Goal: Task Accomplishment & Management: Manage account settings

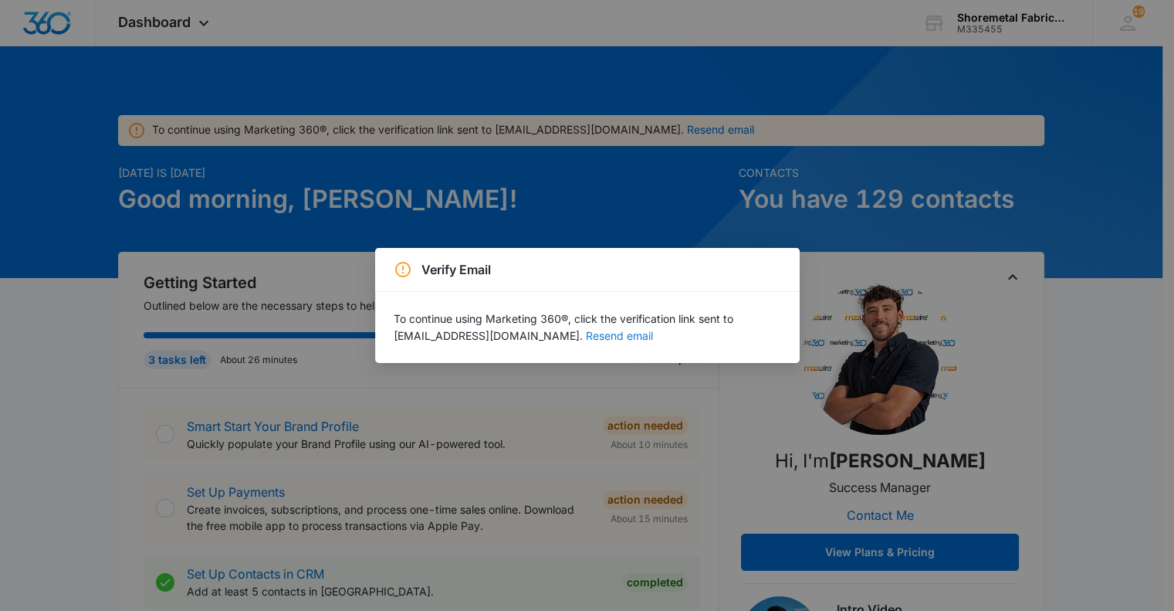
click at [586, 341] on button "Resend email" at bounding box center [619, 335] width 67 height 11
click at [485, 215] on div "Verify Email To continue using Marketing 360®, click the verification link sent…" at bounding box center [587, 305] width 1174 height 611
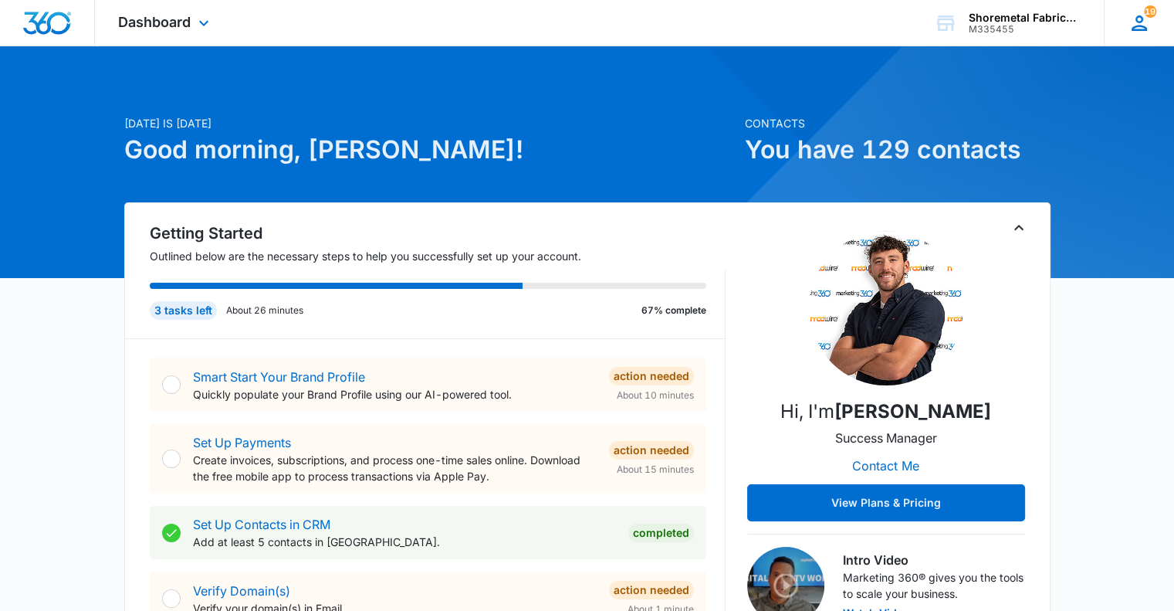
click at [1141, 22] on icon at bounding box center [1139, 23] width 23 height 23
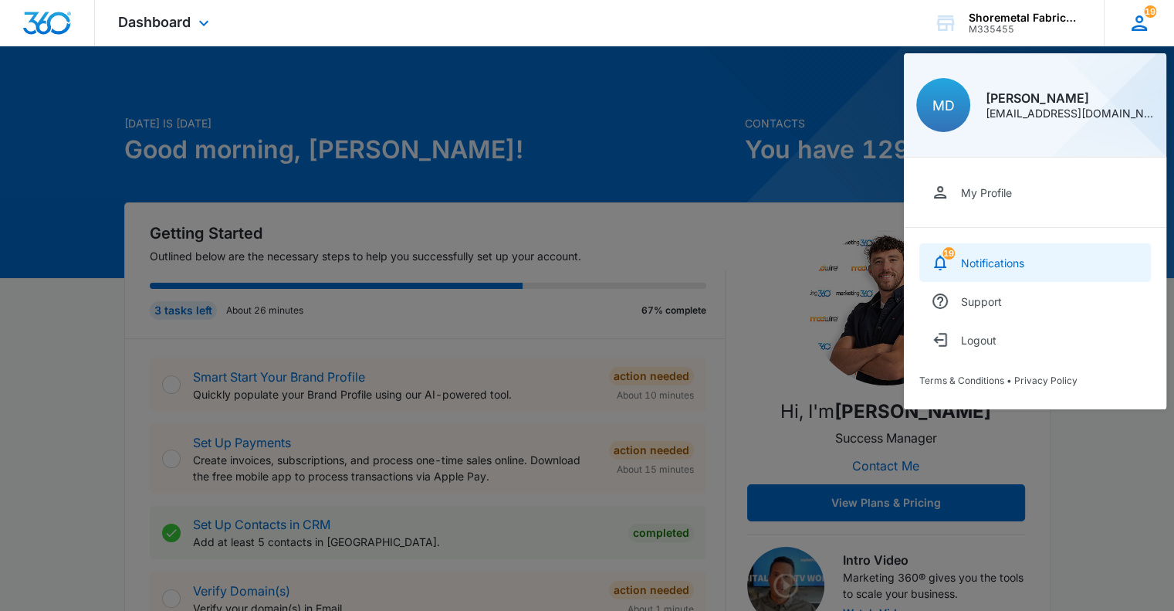
click at [994, 264] on div "Notifications" at bounding box center [992, 262] width 63 height 13
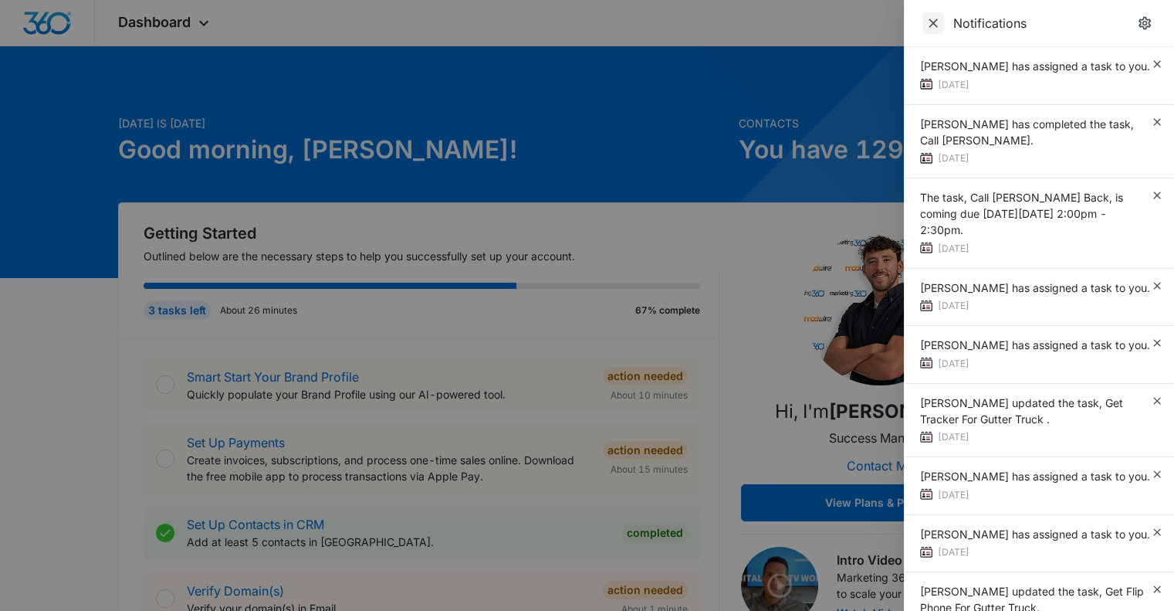
click at [939, 24] on icon "Close" at bounding box center [933, 22] width 15 height 15
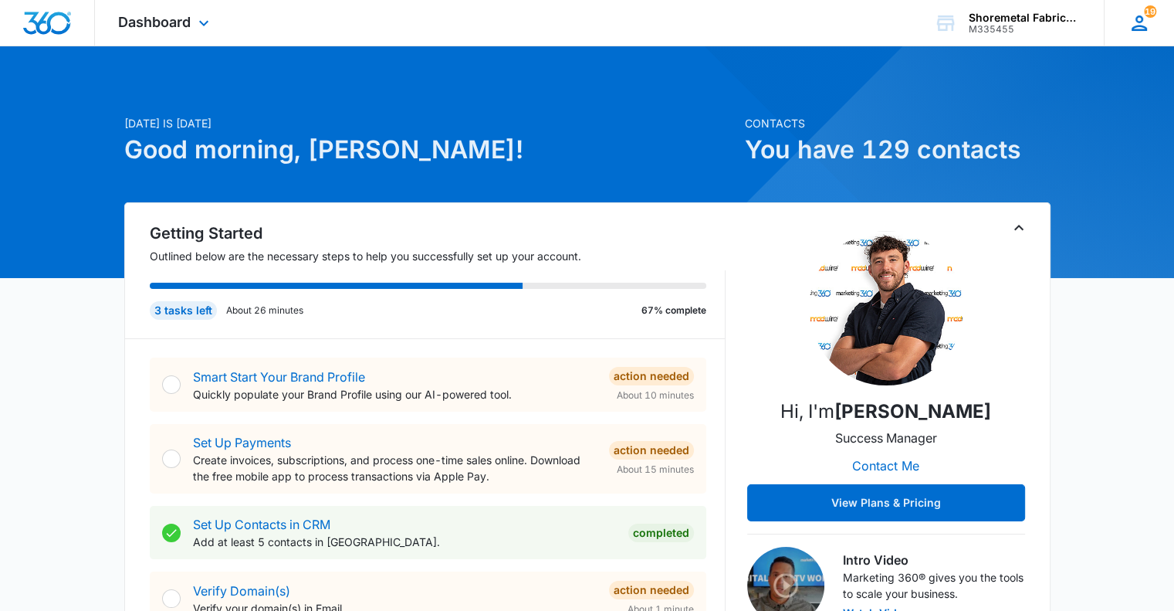
click at [1136, 12] on icon at bounding box center [1139, 23] width 23 height 23
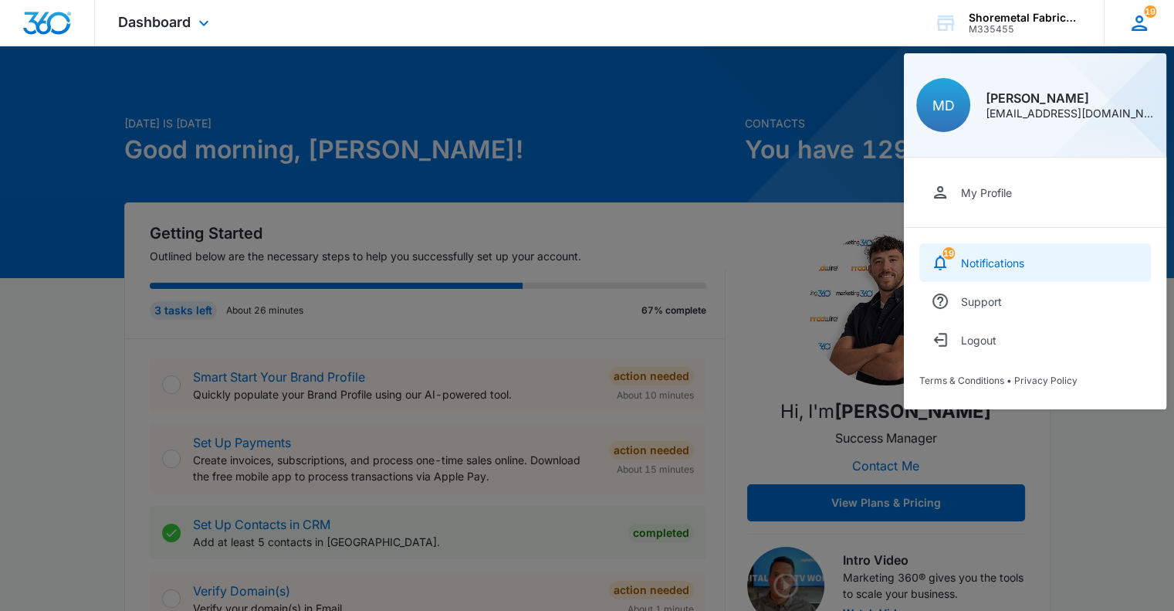
click at [1022, 251] on link "19 Notifications" at bounding box center [1035, 262] width 232 height 39
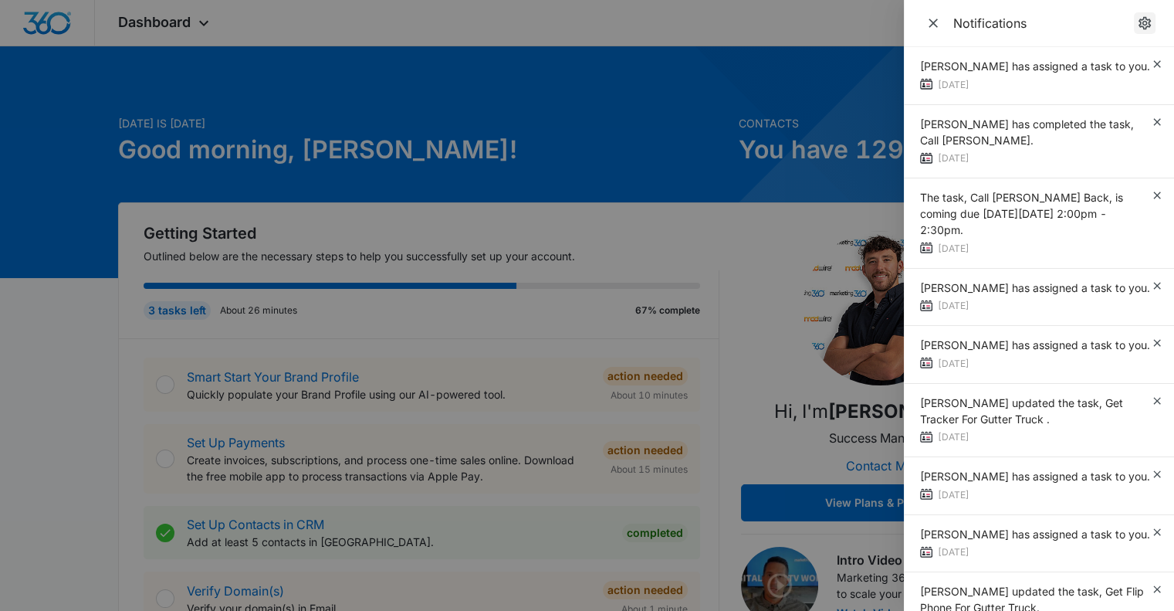
click at [1151, 27] on icon "notifications.title" at bounding box center [1144, 22] width 15 height 15
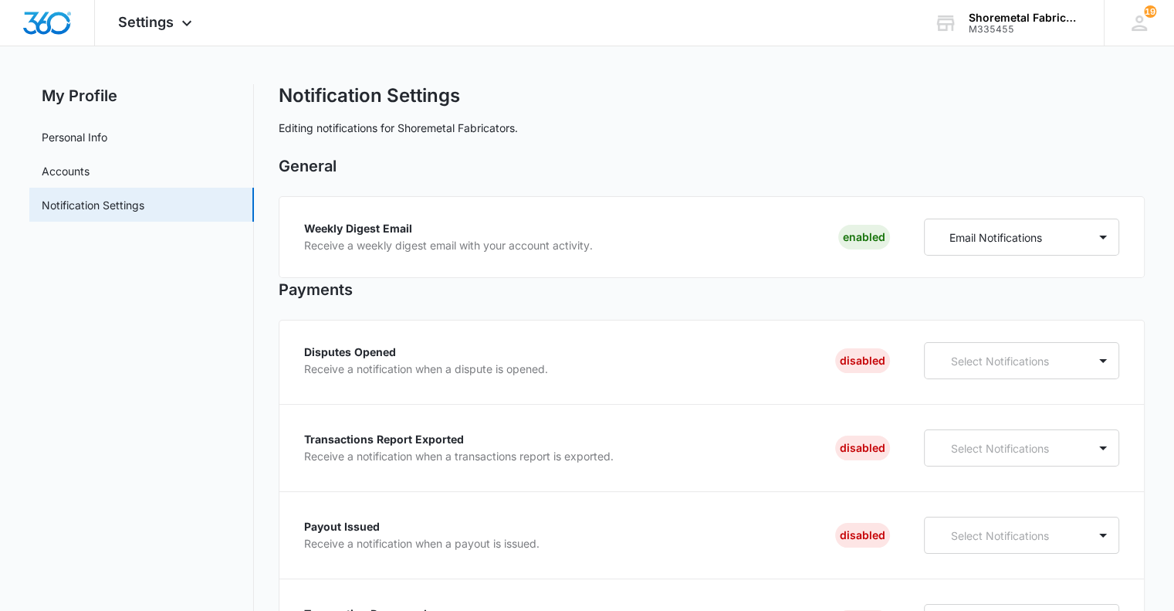
scroll to position [154, 0]
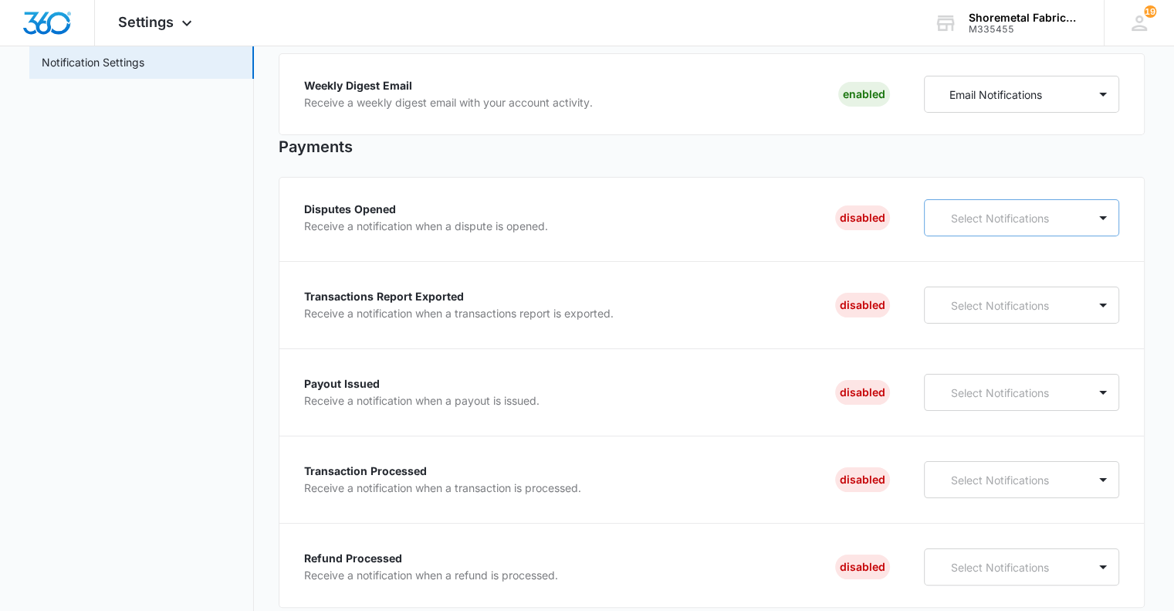
click at [997, 218] on p "Select Notifications" at bounding box center [1009, 218] width 117 height 16
click at [988, 300] on p "Email Notifications" at bounding box center [989, 301] width 93 height 16
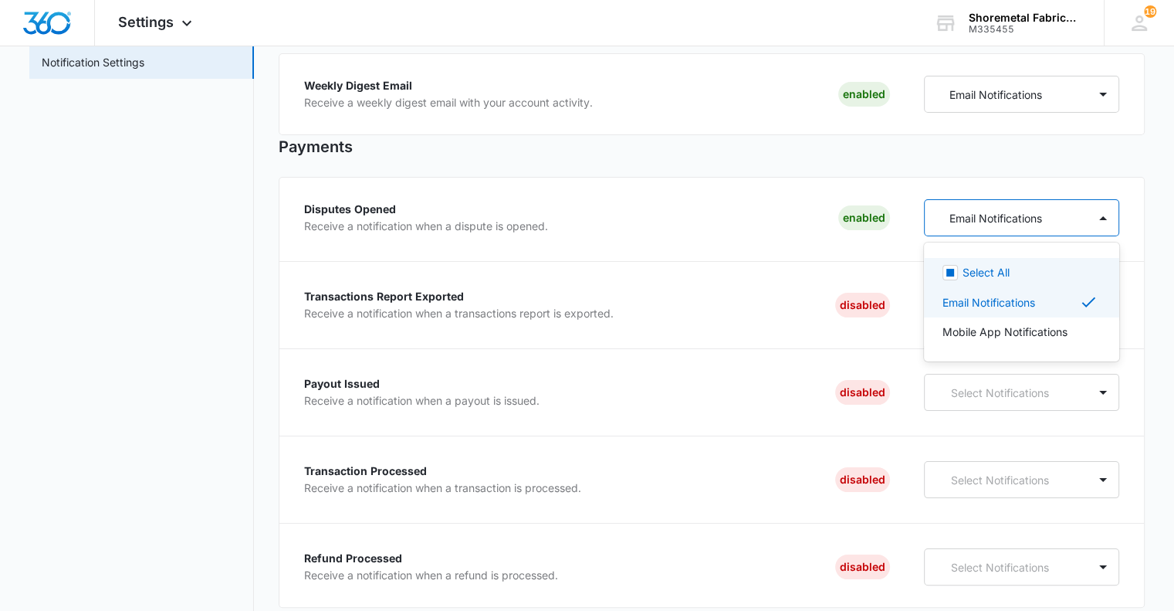
click at [973, 335] on p "Mobile App Notifications" at bounding box center [1005, 331] width 125 height 16
click at [741, 201] on div "Disputes Opened Receive a notification when a dispute is opened. Enabled" at bounding box center [597, 217] width 586 height 37
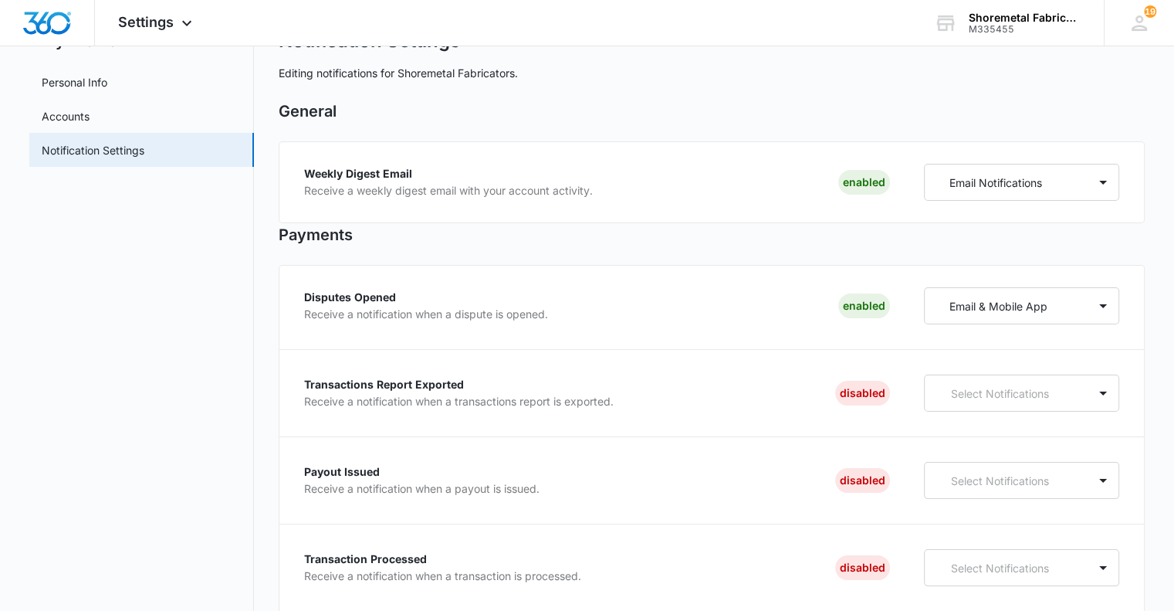
scroll to position [0, 0]
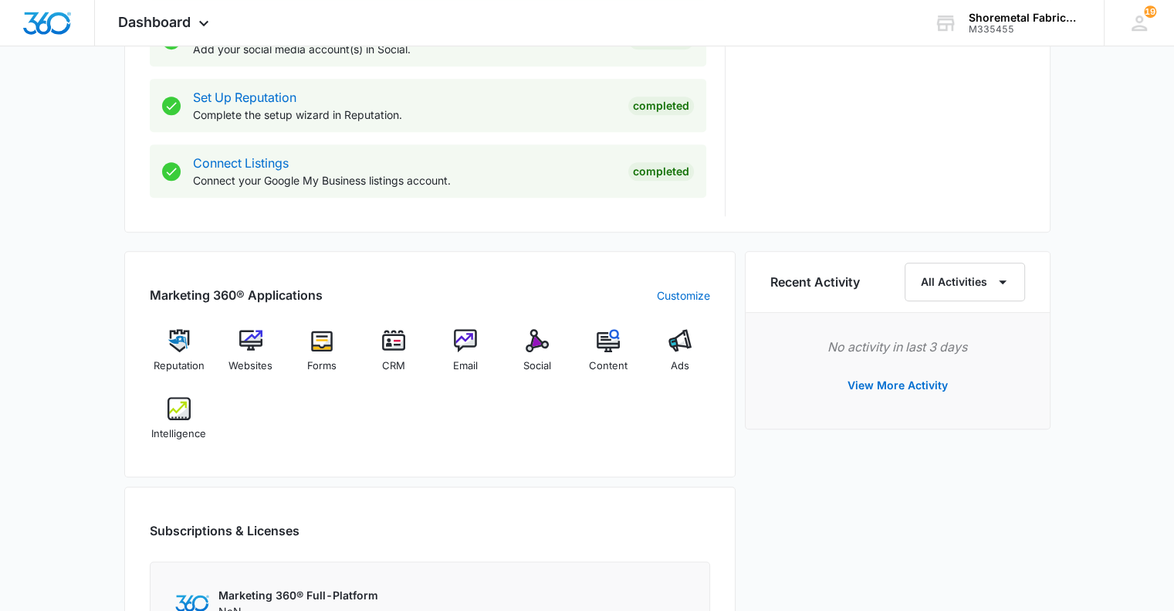
scroll to position [926, 0]
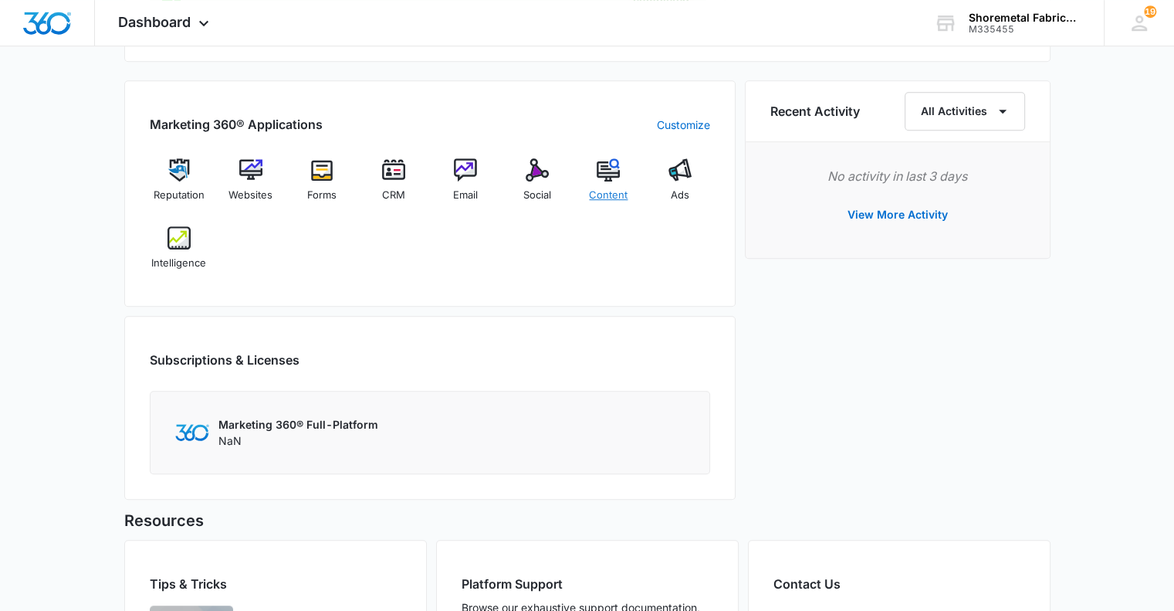
click at [594, 178] on div "Content" at bounding box center [608, 186] width 59 height 56
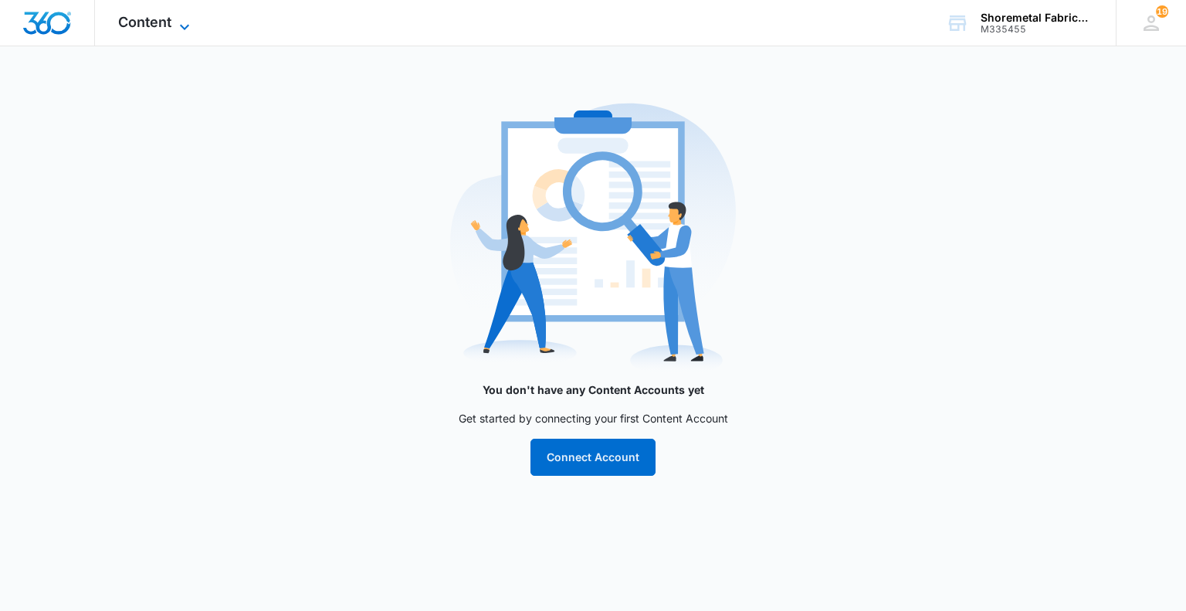
click at [160, 21] on span "Content" at bounding box center [144, 22] width 53 height 16
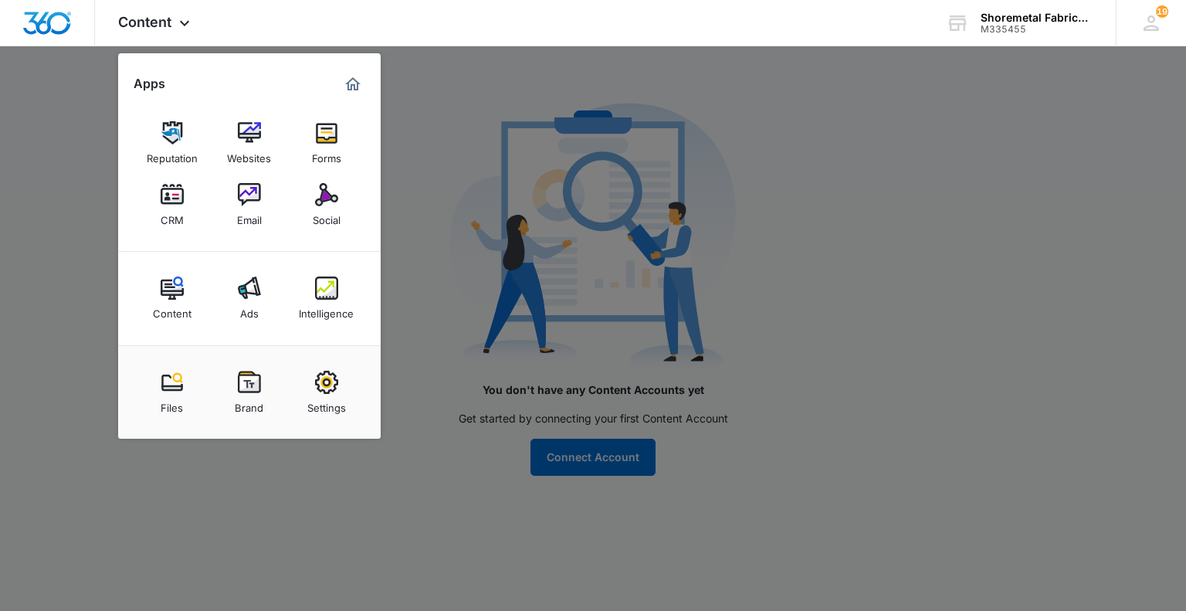
click at [326, 136] on img at bounding box center [326, 132] width 23 height 23
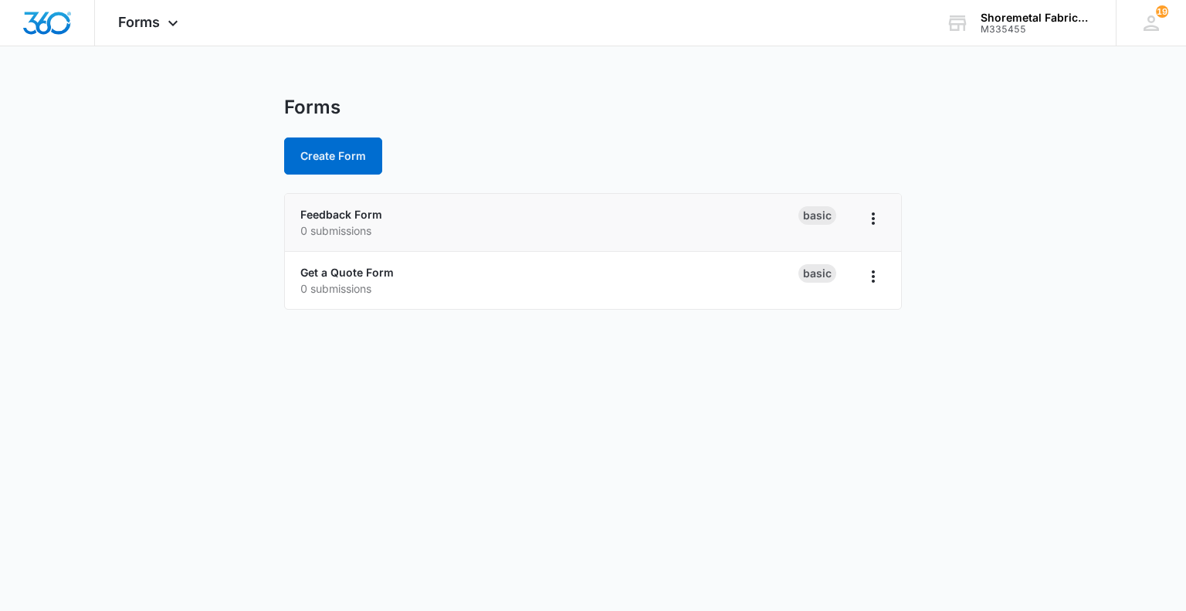
click at [753, 234] on p "0 submissions" at bounding box center [549, 230] width 498 height 16
click at [871, 275] on icon "Overflow Menu" at bounding box center [873, 276] width 19 height 19
click at [531, 283] on p "0 submissions" at bounding box center [549, 288] width 498 height 16
click at [340, 278] on div "Get a Quote Form 0 submissions" at bounding box center [549, 280] width 498 height 32
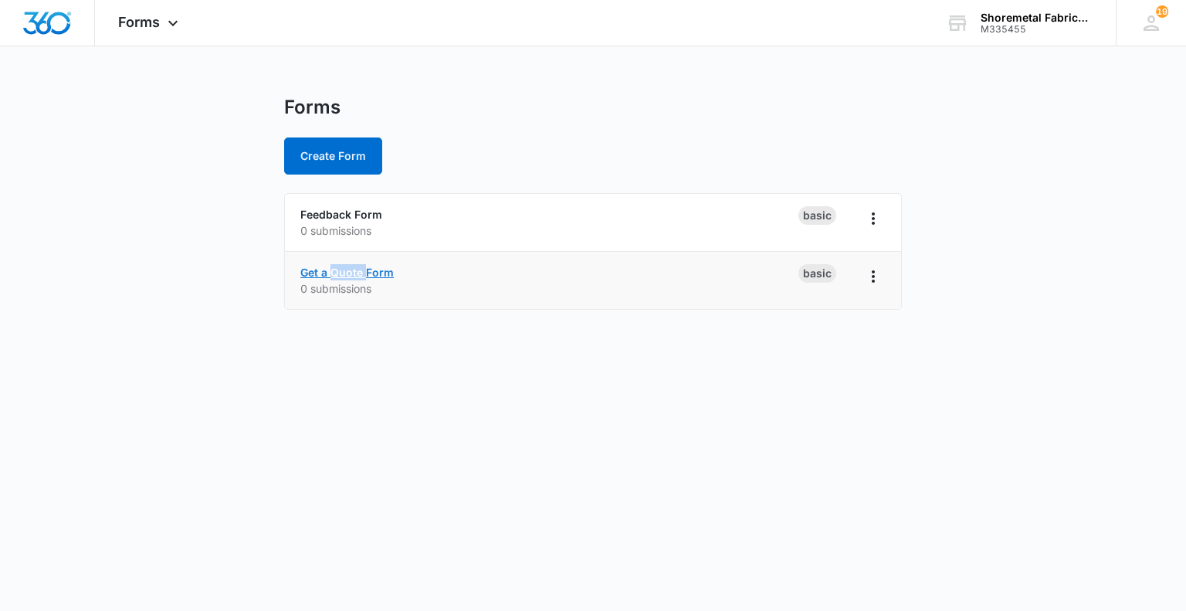
click at [340, 266] on link "Get a Quote Form" at bounding box center [346, 272] width 93 height 13
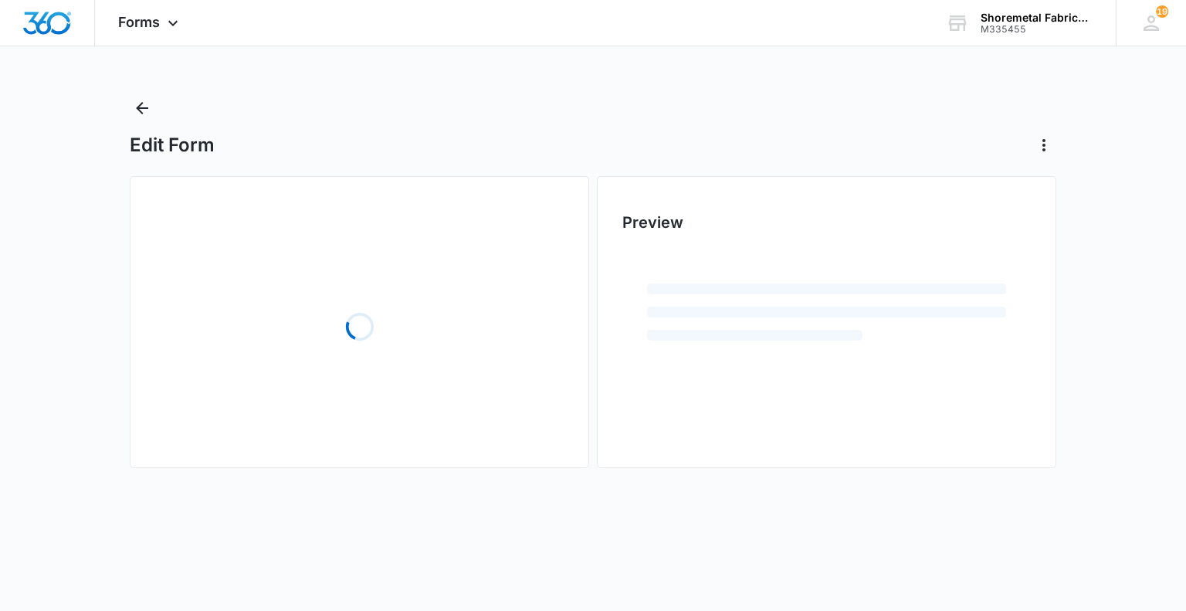
click at [448, 265] on div "Loading" at bounding box center [359, 327] width 408 height 232
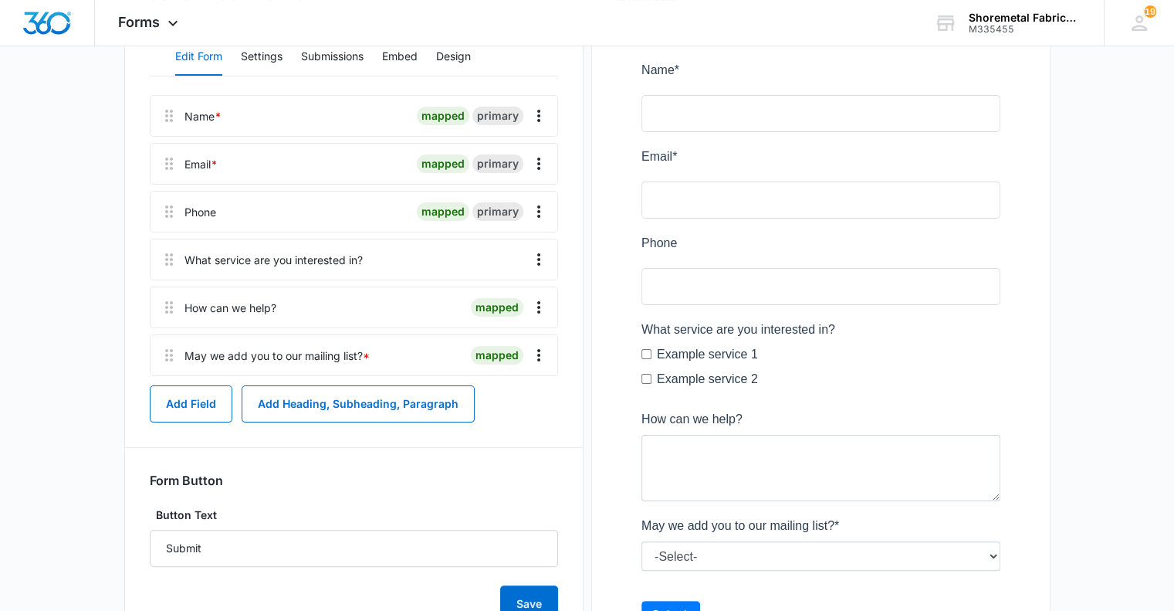
scroll to position [345, 0]
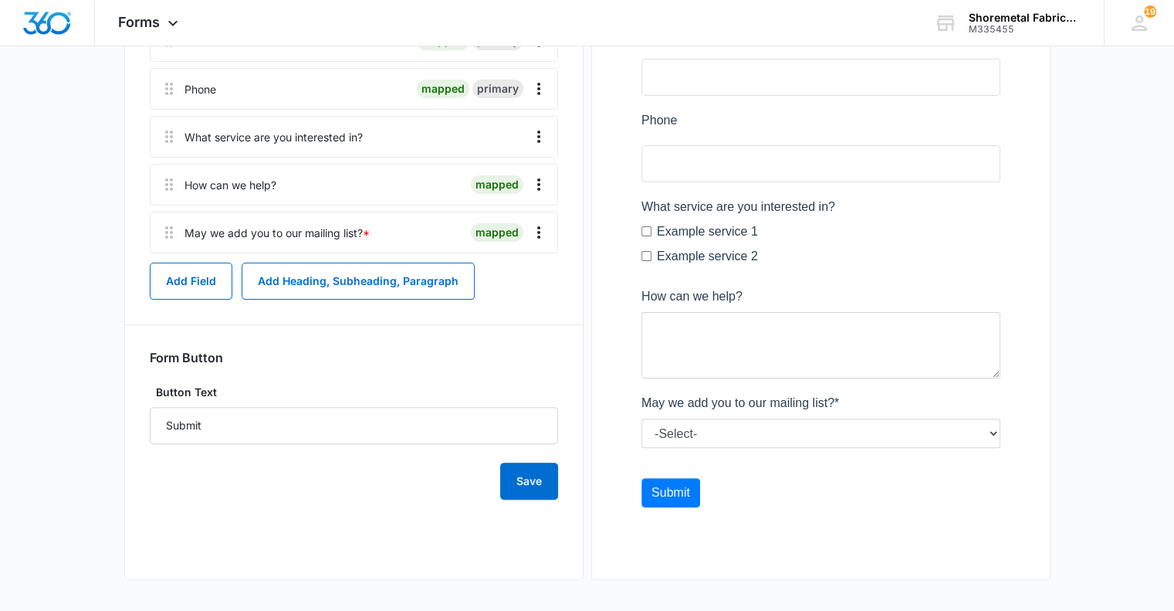
click at [683, 423] on div at bounding box center [821, 229] width 408 height 650
click at [215, 227] on div "May we add you to our mailing list? *" at bounding box center [276, 233] width 185 height 16
click at [330, 225] on div "May we add you to our mailing list? *" at bounding box center [276, 233] width 185 height 16
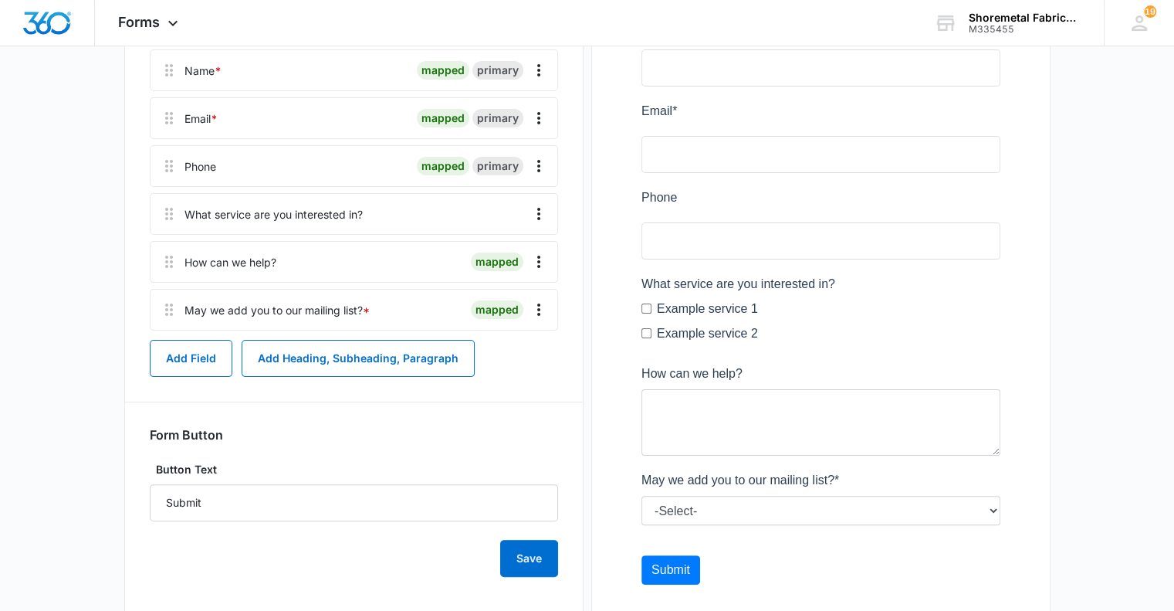
scroll to position [0, 0]
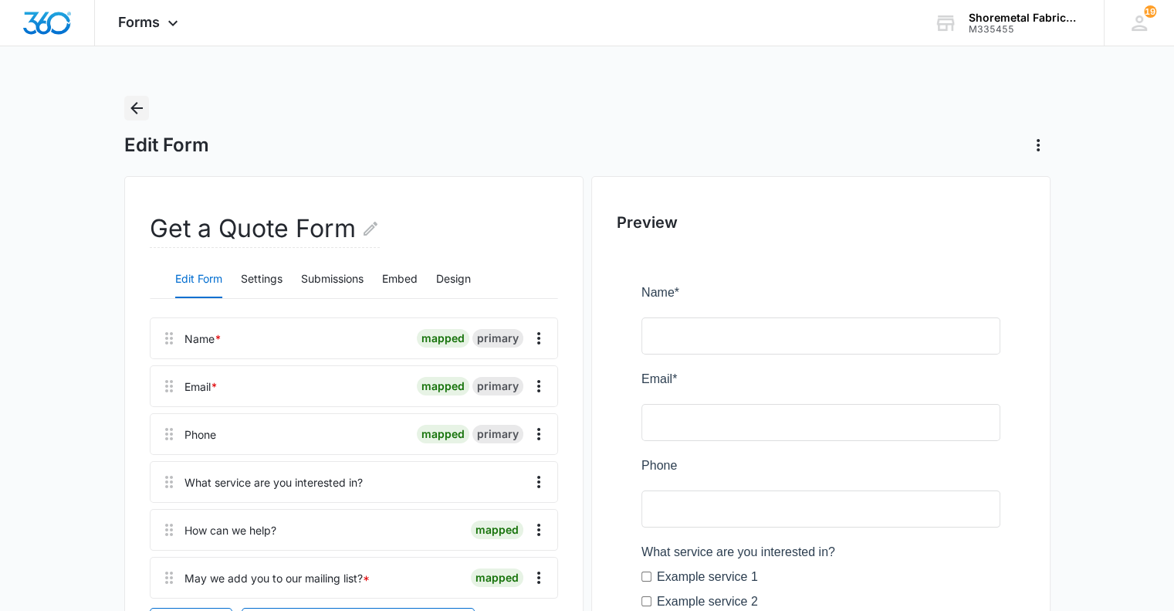
click at [145, 104] on icon "Back" at bounding box center [136, 108] width 19 height 19
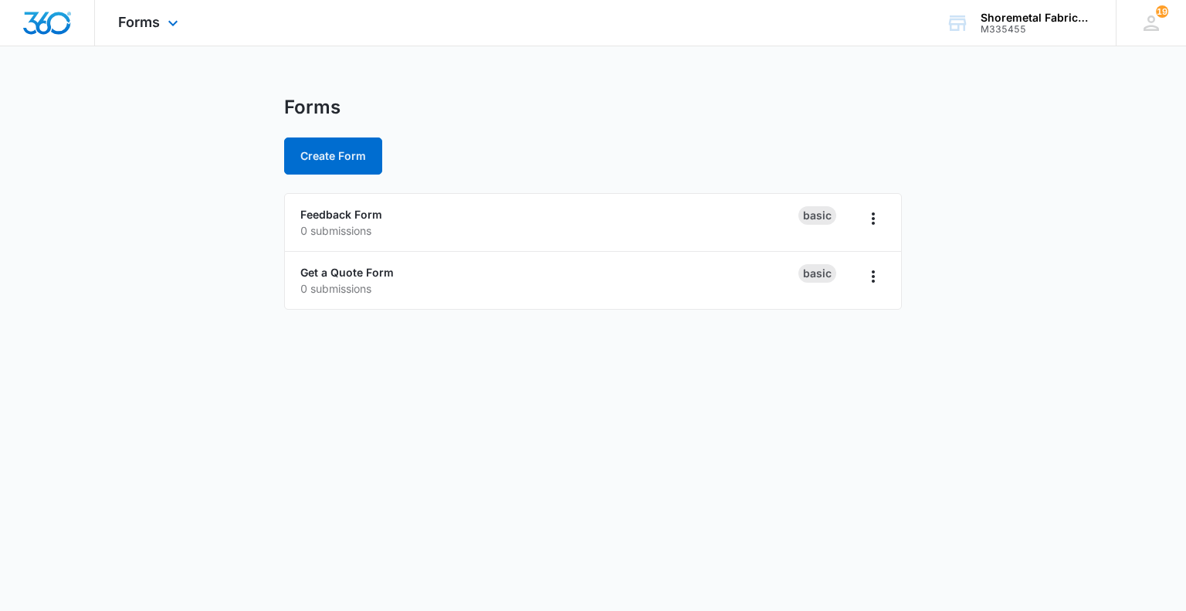
click at [161, 28] on div "Forms Apps Reputation Websites Forms CRM Email Social Content Ads Intelligence …" at bounding box center [150, 23] width 110 height 46
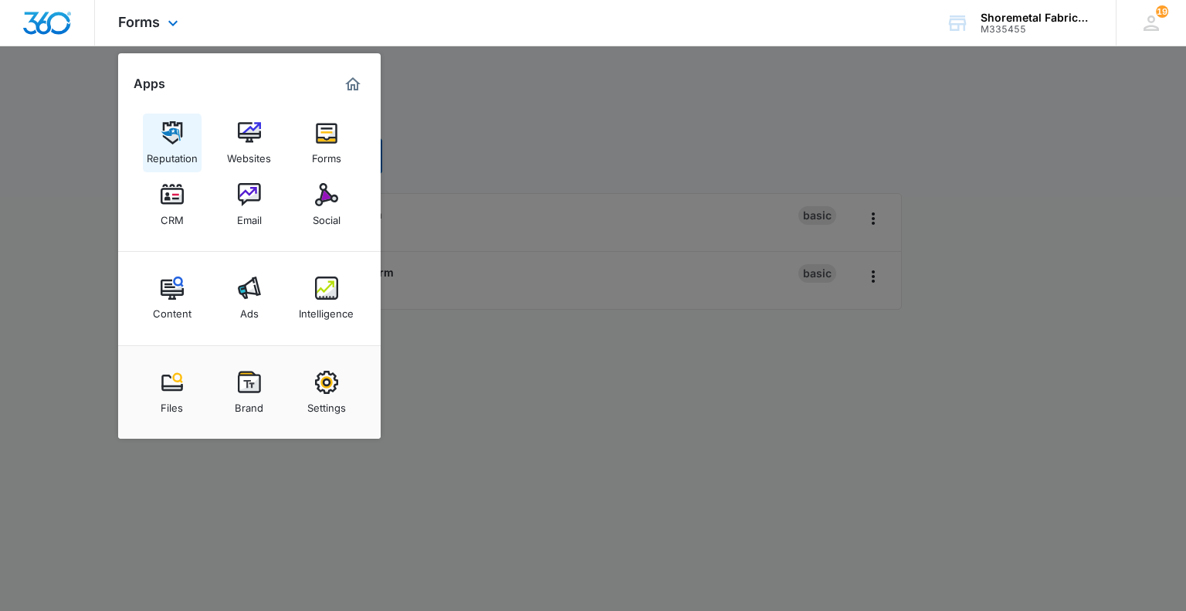
click at [175, 137] on img at bounding box center [172, 132] width 23 height 23
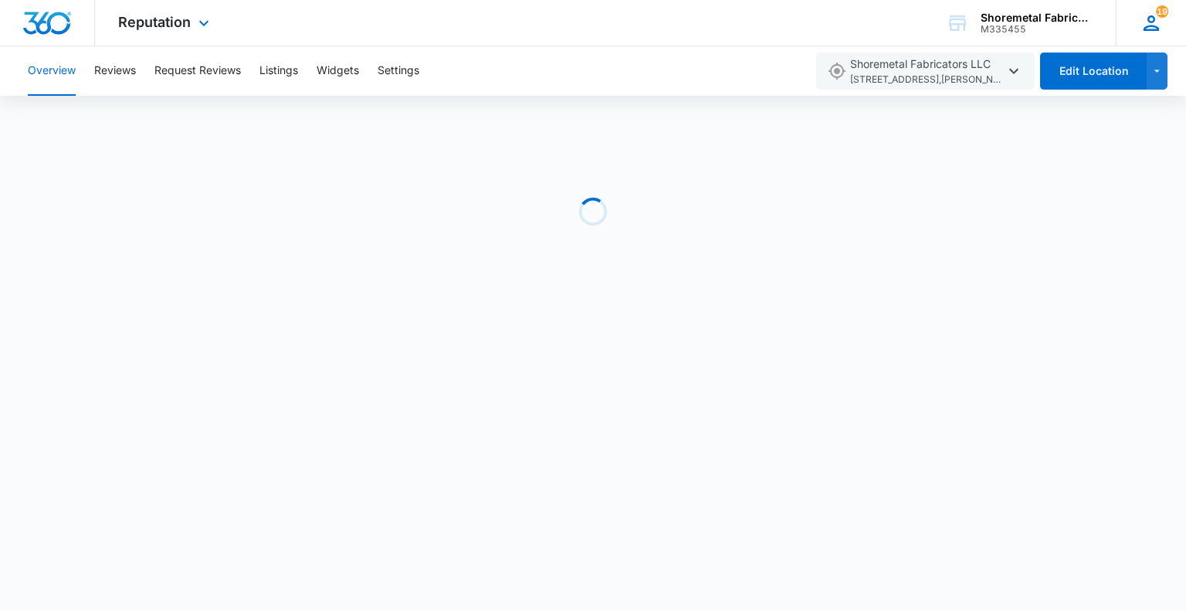
click at [1156, 19] on icon at bounding box center [1150, 23] width 23 height 23
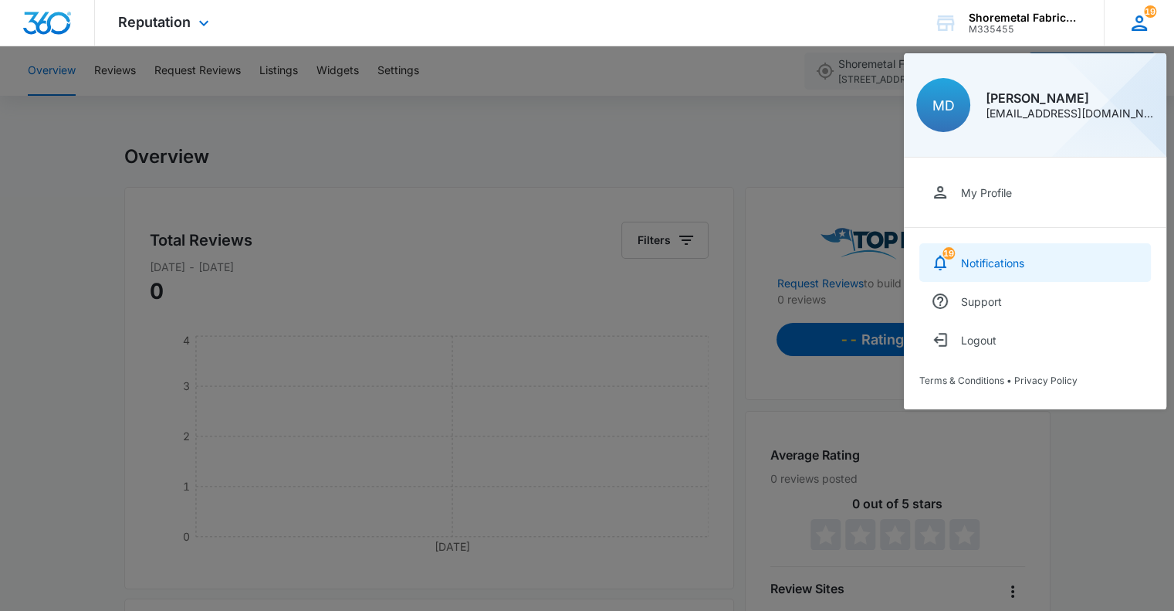
click at [977, 260] on div "Notifications" at bounding box center [992, 262] width 63 height 13
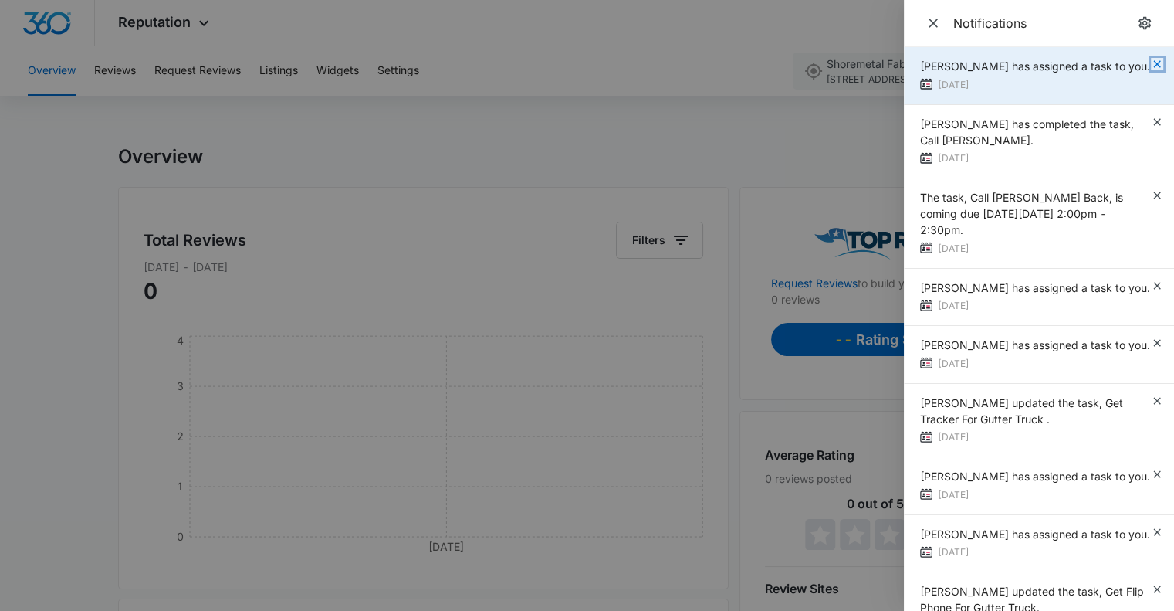
click at [1151, 59] on icon "button" at bounding box center [1157, 64] width 12 height 12
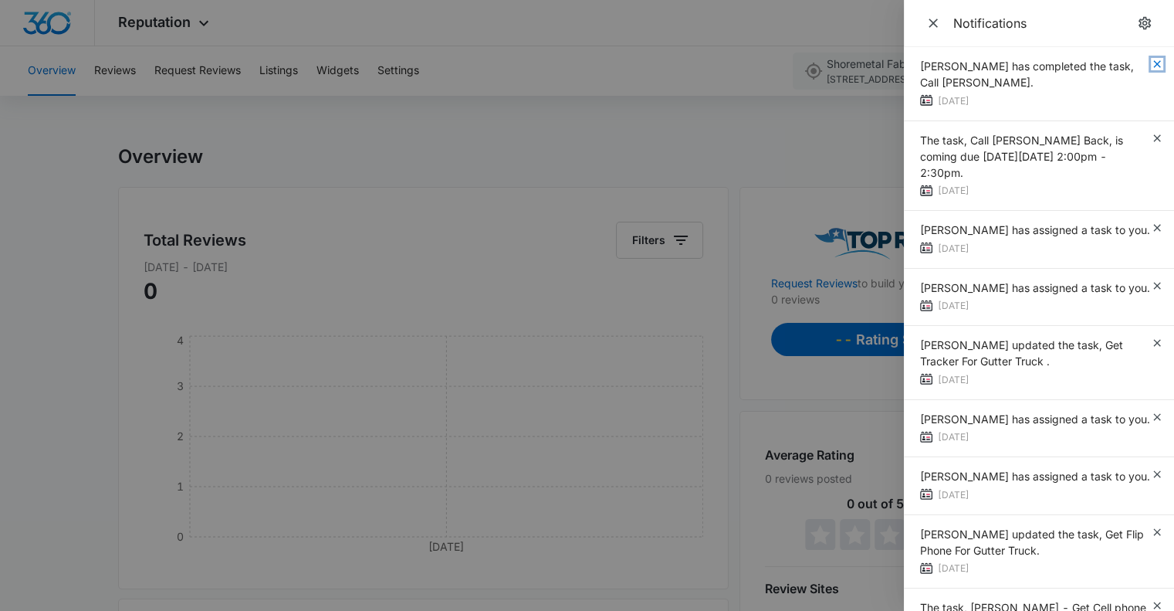
click at [1151, 65] on icon "button" at bounding box center [1157, 64] width 12 height 12
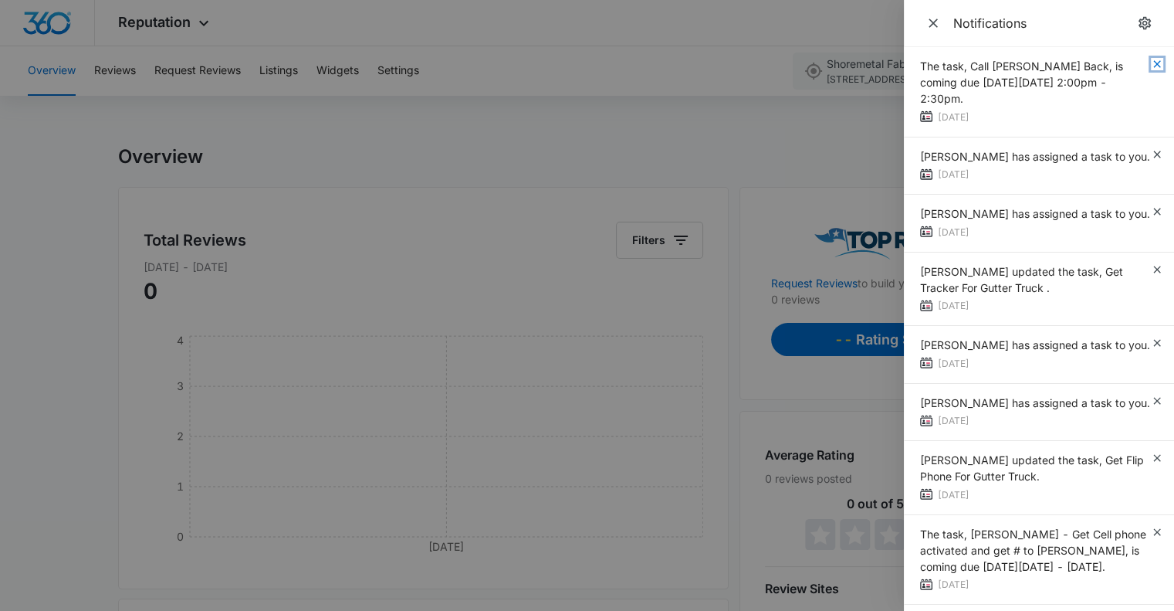
click at [1151, 65] on icon "button" at bounding box center [1157, 64] width 12 height 12
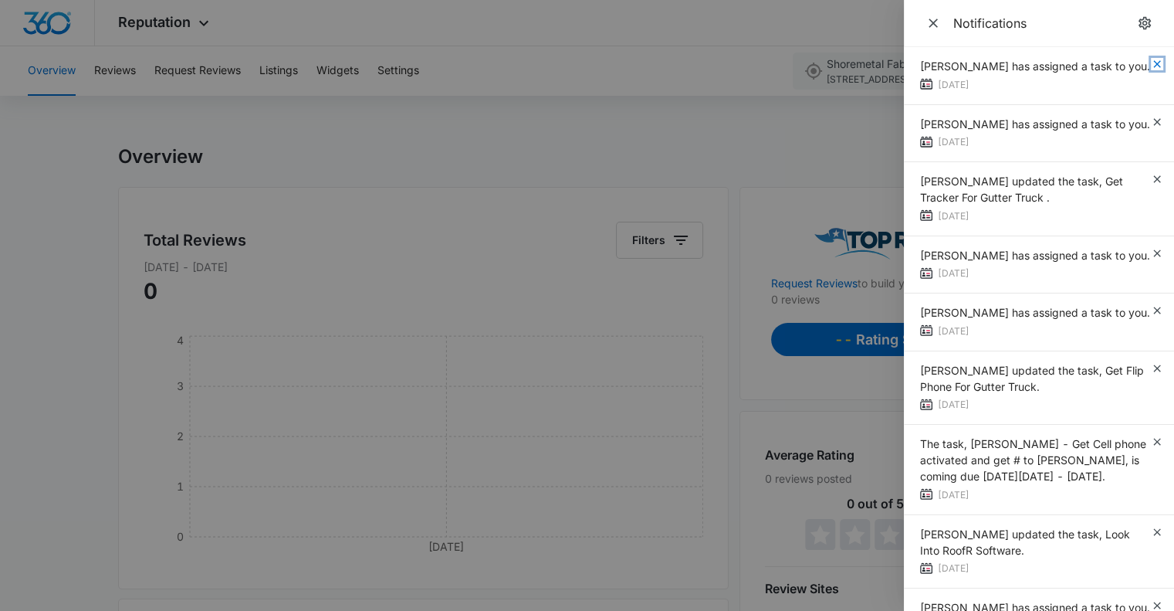
click at [1151, 65] on icon "button" at bounding box center [1157, 64] width 12 height 12
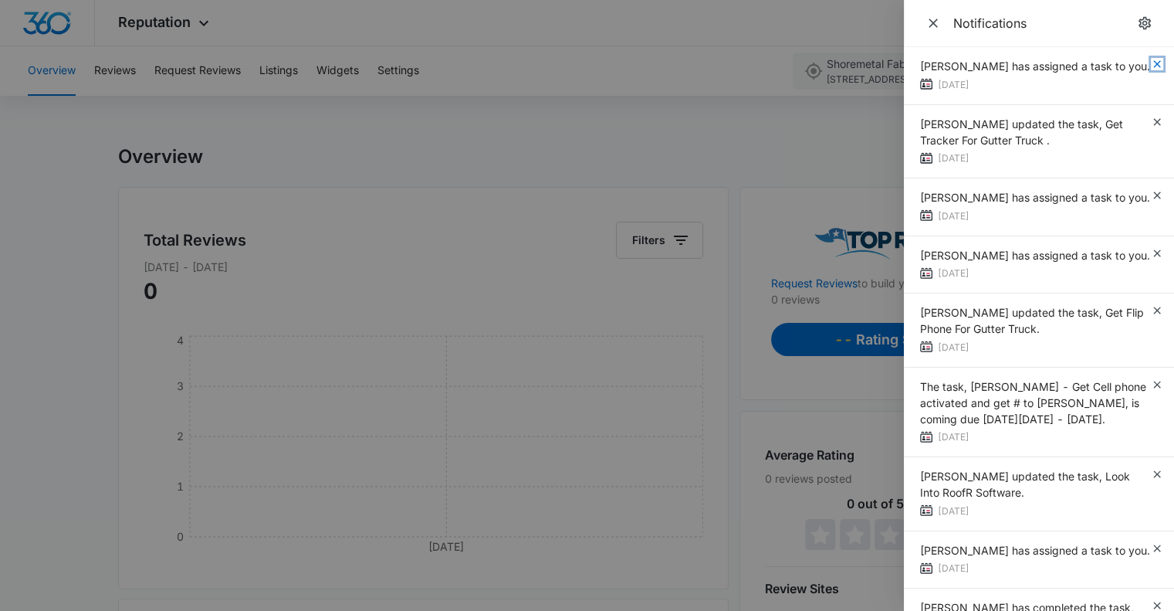
click at [1151, 65] on icon "button" at bounding box center [1157, 64] width 12 height 12
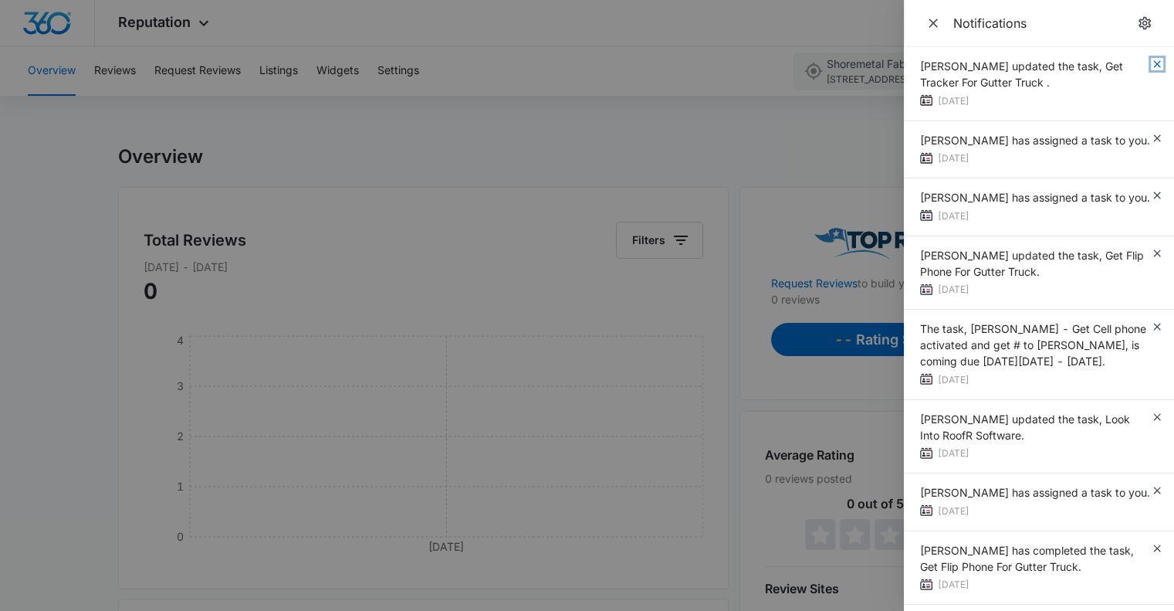
click at [1151, 65] on icon "button" at bounding box center [1157, 64] width 12 height 12
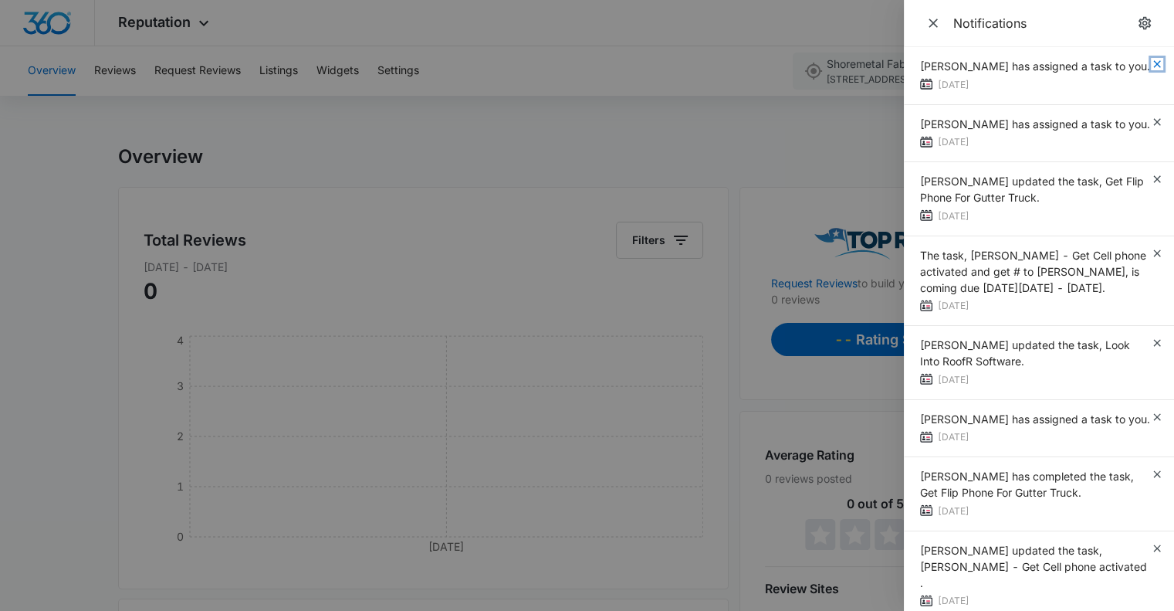
click at [1151, 65] on icon "button" at bounding box center [1157, 64] width 12 height 12
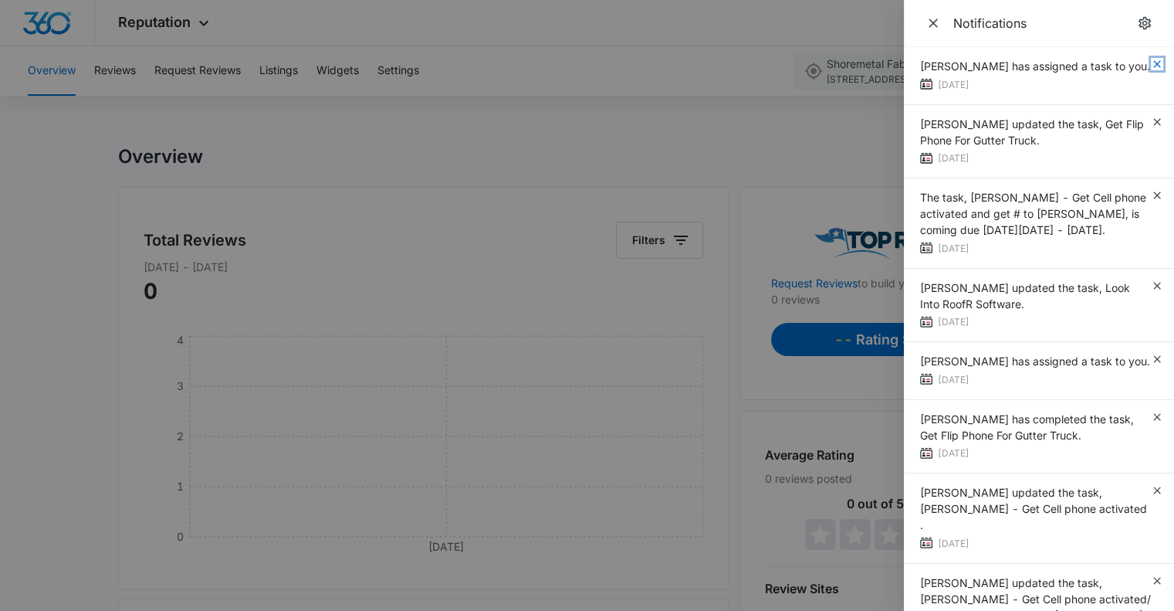
click at [1151, 65] on icon "button" at bounding box center [1157, 64] width 12 height 12
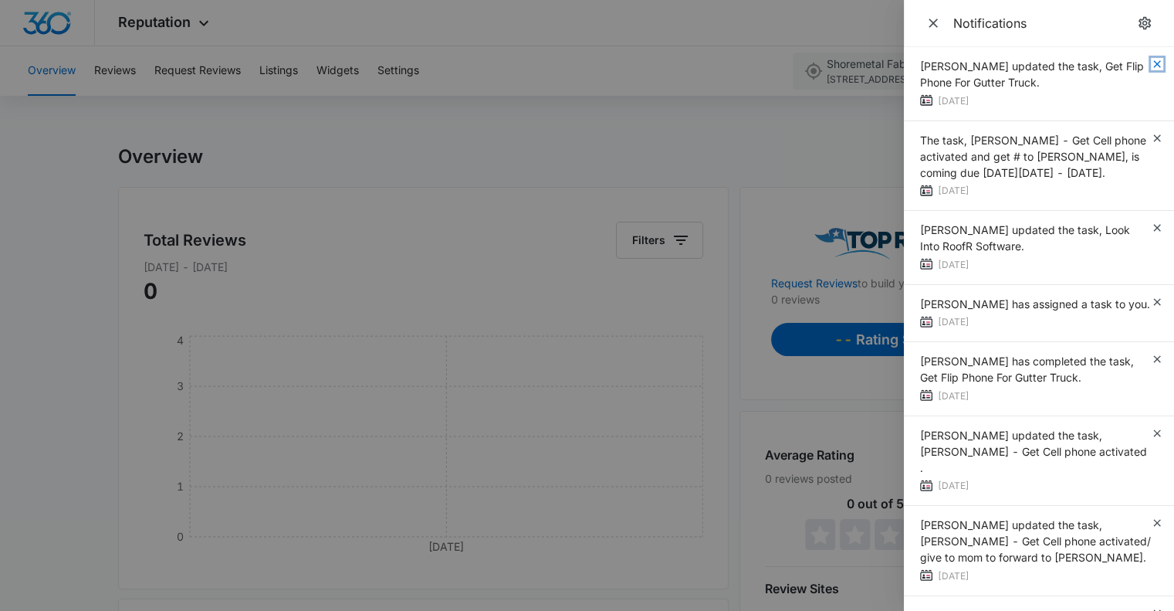
click at [1151, 65] on icon "button" at bounding box center [1157, 64] width 12 height 12
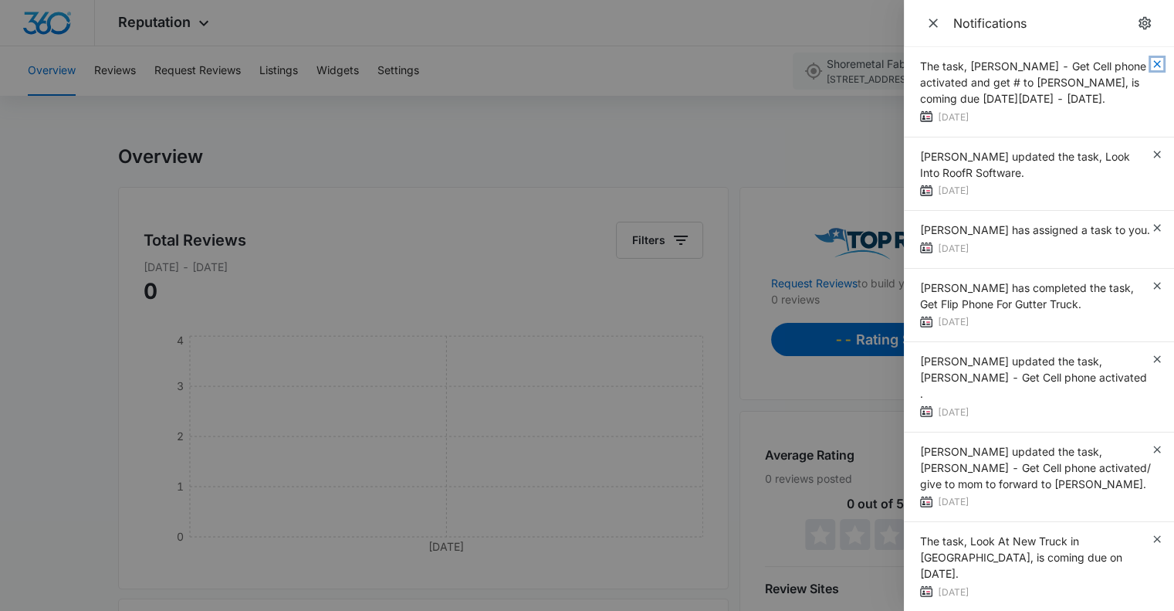
click at [1151, 65] on icon "button" at bounding box center [1157, 64] width 12 height 12
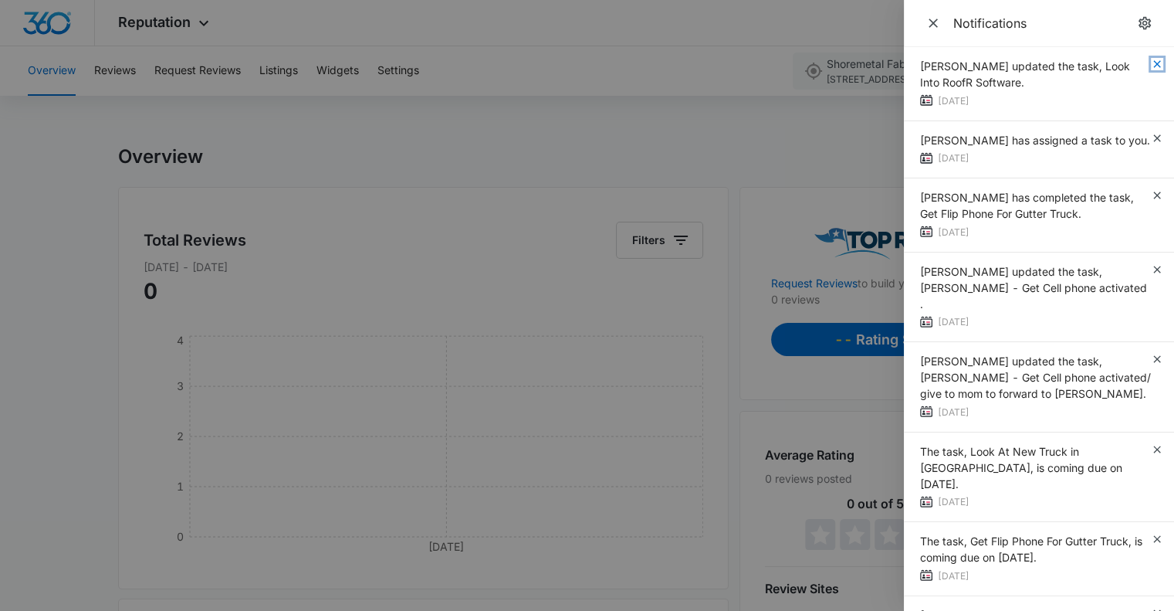
click at [1151, 65] on icon "button" at bounding box center [1157, 64] width 12 height 12
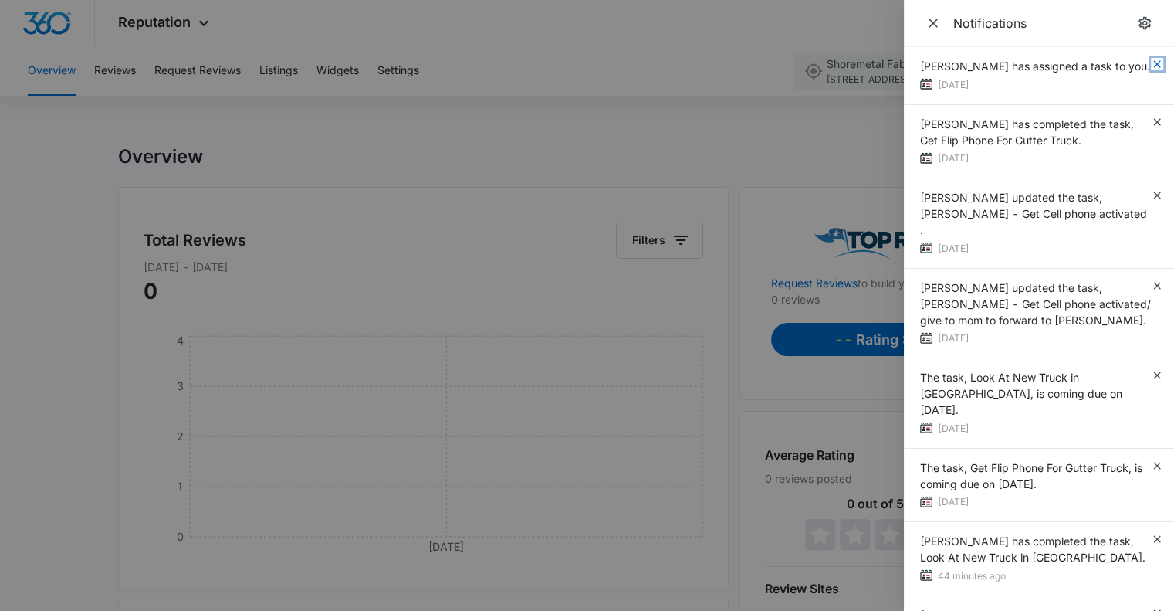
click at [1151, 65] on icon "button" at bounding box center [1157, 64] width 12 height 12
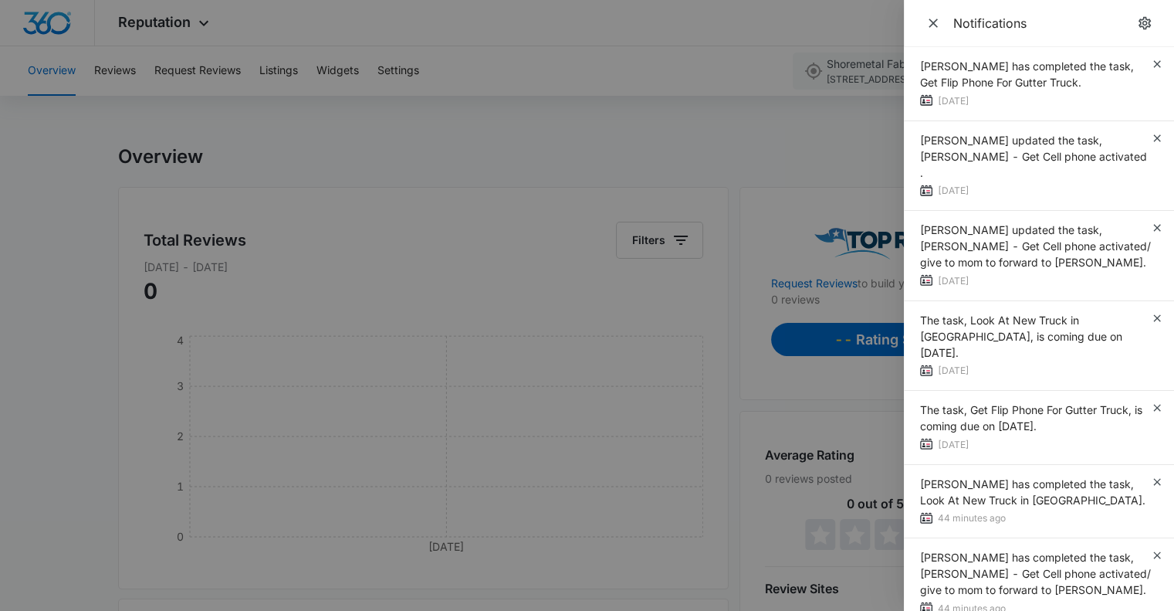
click at [1134, 65] on span "Christina McNatt has completed the task, Get Flip Phone For Gutter Truck." at bounding box center [1027, 73] width 214 height 29
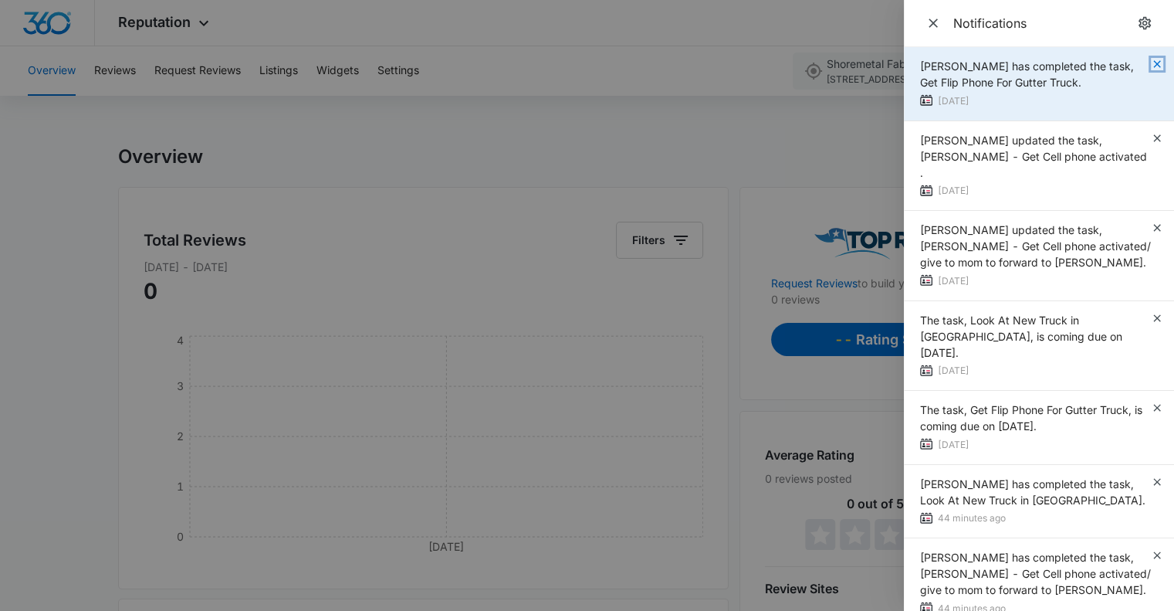
click at [1159, 62] on icon "button" at bounding box center [1156, 63] width 7 height 7
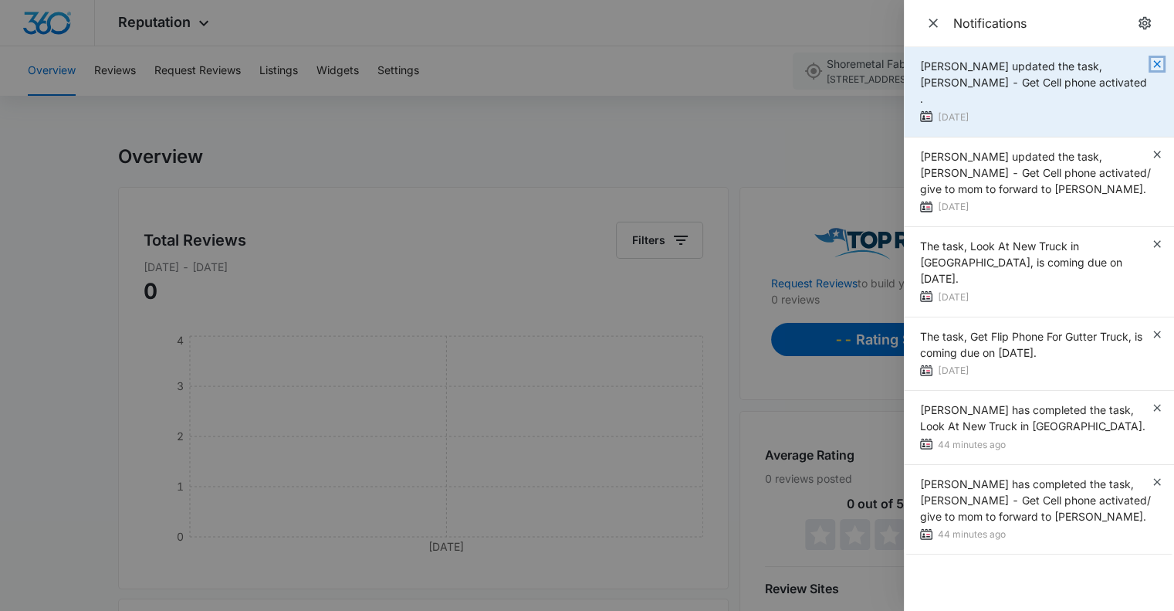
click at [1156, 63] on icon "button" at bounding box center [1156, 63] width 7 height 7
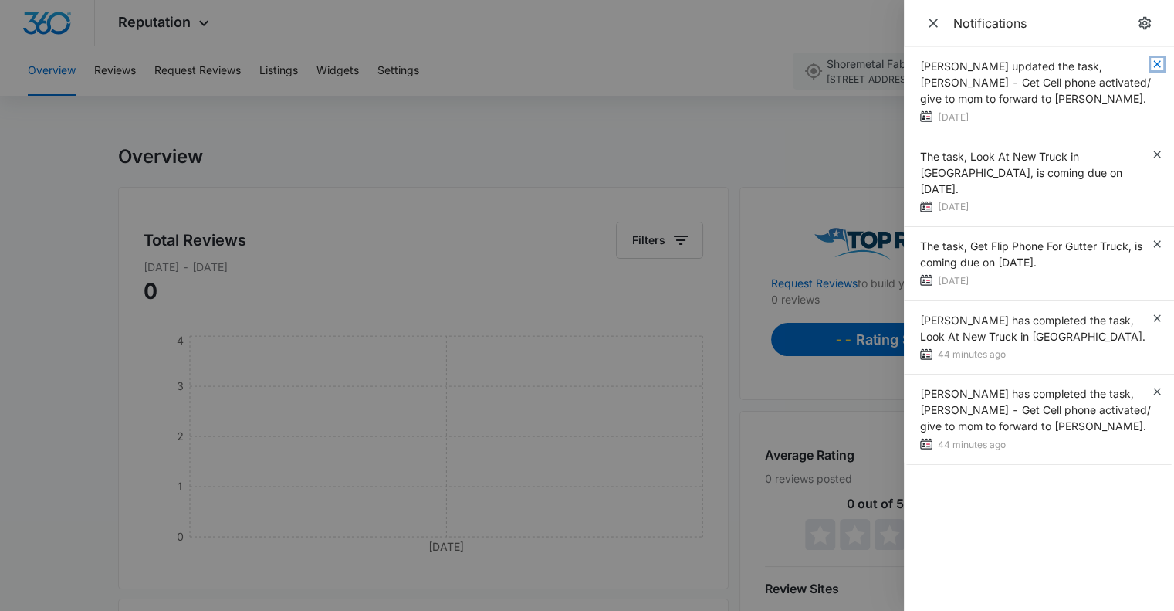
click at [1156, 63] on icon "button" at bounding box center [1156, 63] width 7 height 7
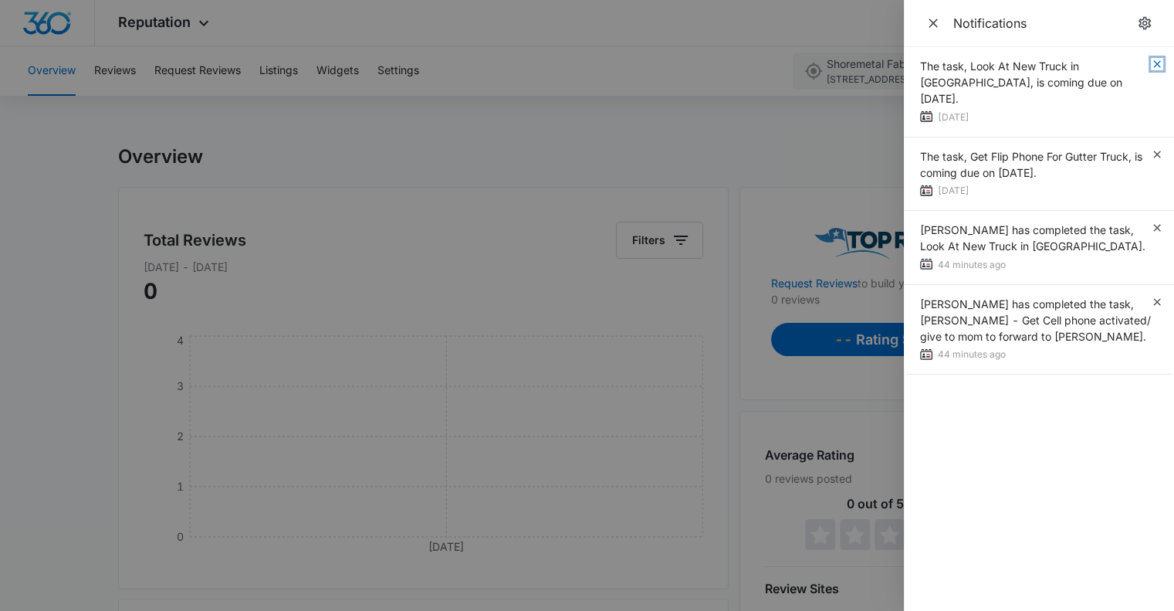
click at [1156, 63] on icon "button" at bounding box center [1156, 63] width 7 height 7
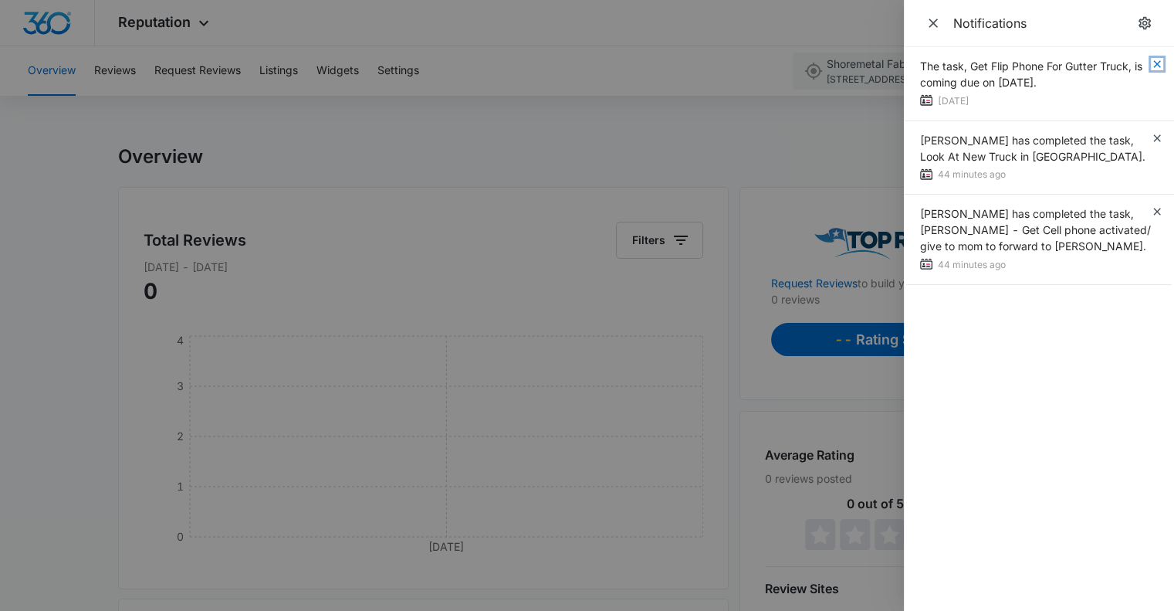
click at [1156, 63] on icon "button" at bounding box center [1156, 63] width 7 height 7
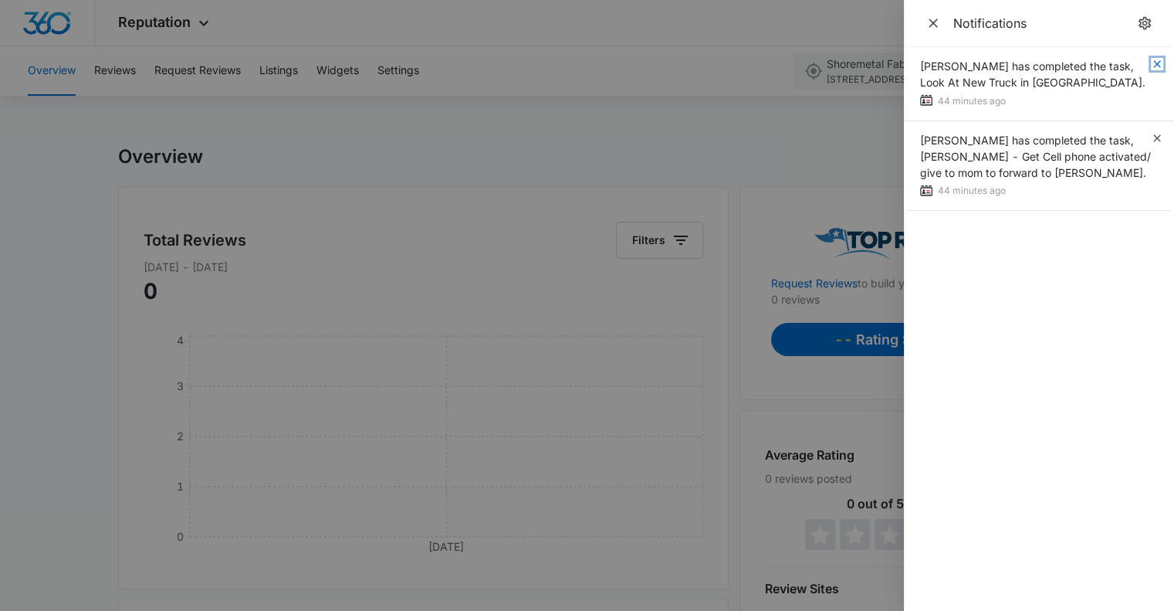
click at [1156, 63] on icon "button" at bounding box center [1156, 63] width 7 height 7
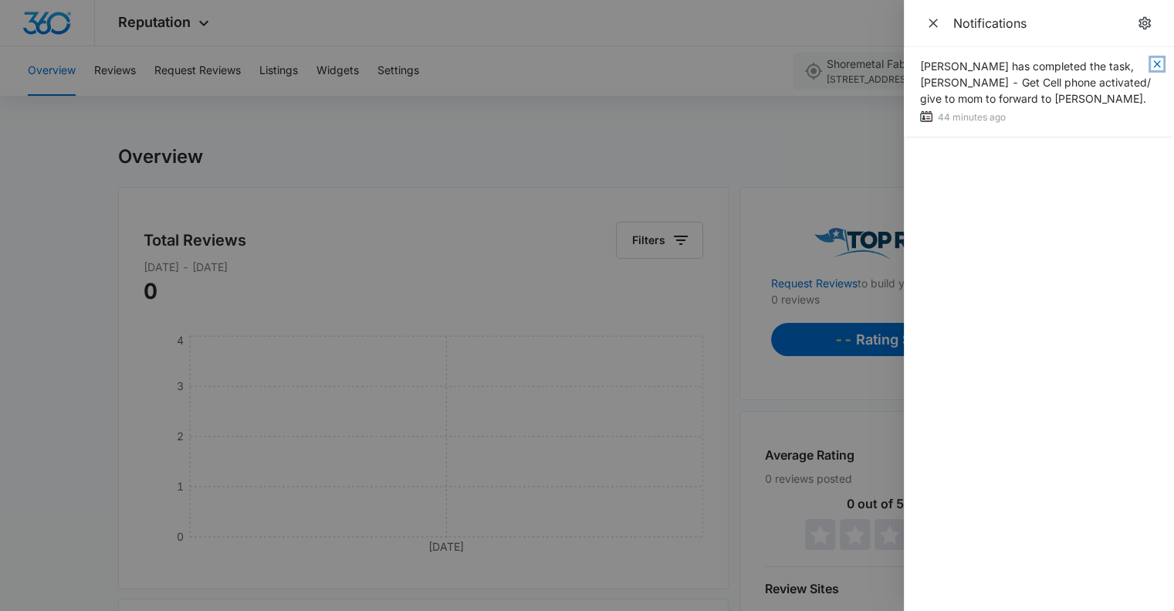
click at [1156, 63] on icon "button" at bounding box center [1156, 63] width 7 height 7
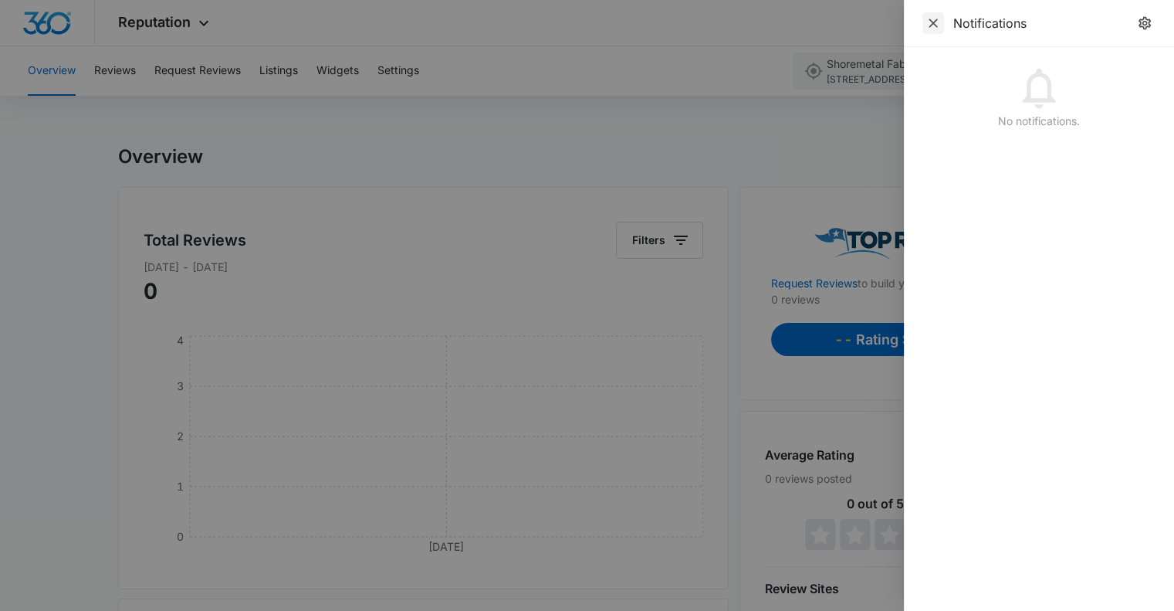
click at [933, 22] on icon "Close" at bounding box center [933, 23] width 9 height 9
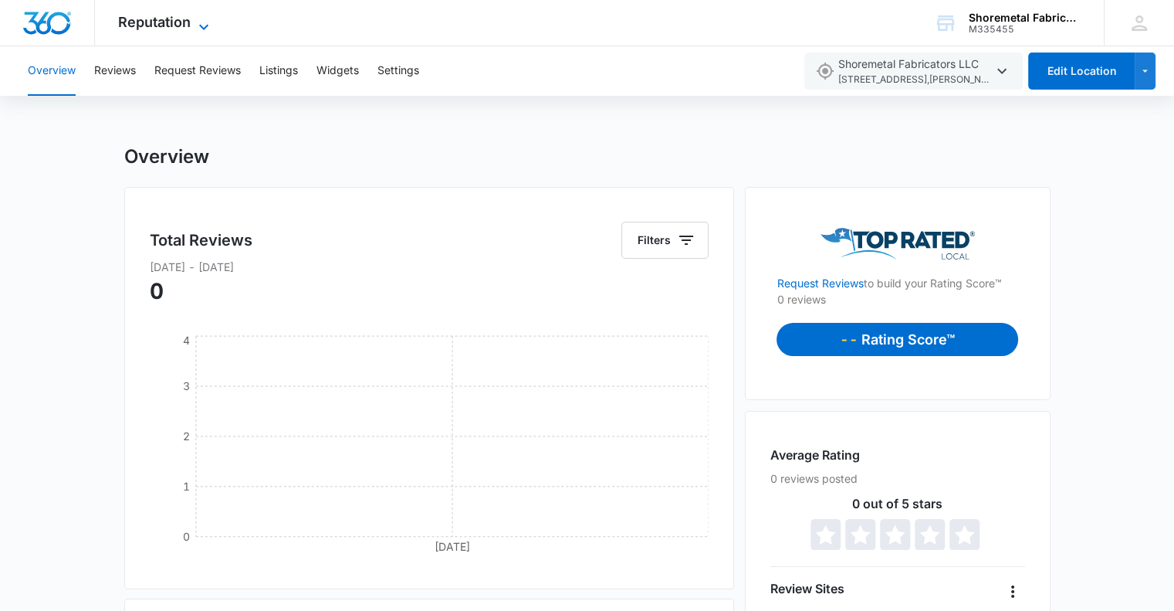
click at [154, 20] on span "Reputation" at bounding box center [154, 22] width 73 height 16
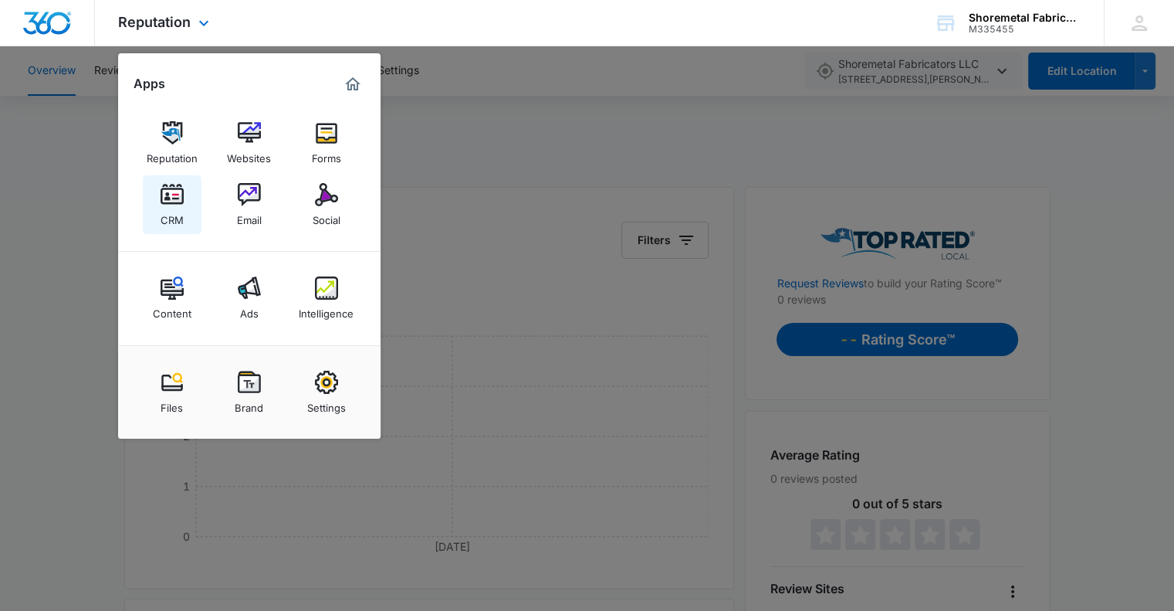
click at [180, 200] on img at bounding box center [172, 194] width 23 height 23
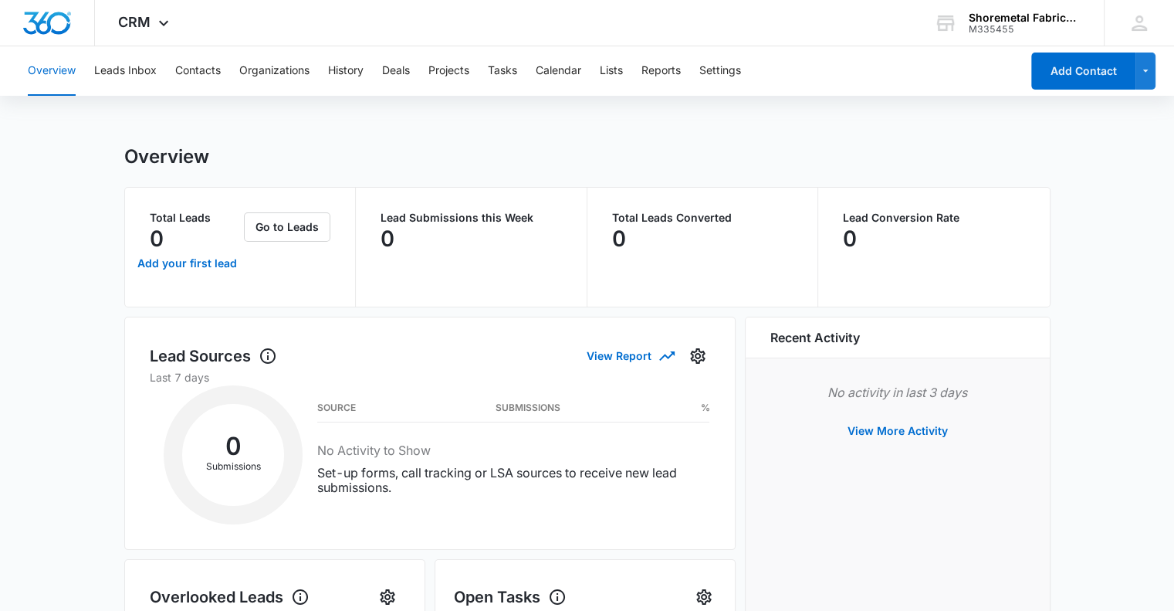
click at [596, 73] on div "Overview Leads Inbox Contacts Organizations History Deals Projects Tasks Calend…" at bounding box center [520, 70] width 1002 height 49
click at [563, 71] on button "Calendar" at bounding box center [559, 70] width 46 height 49
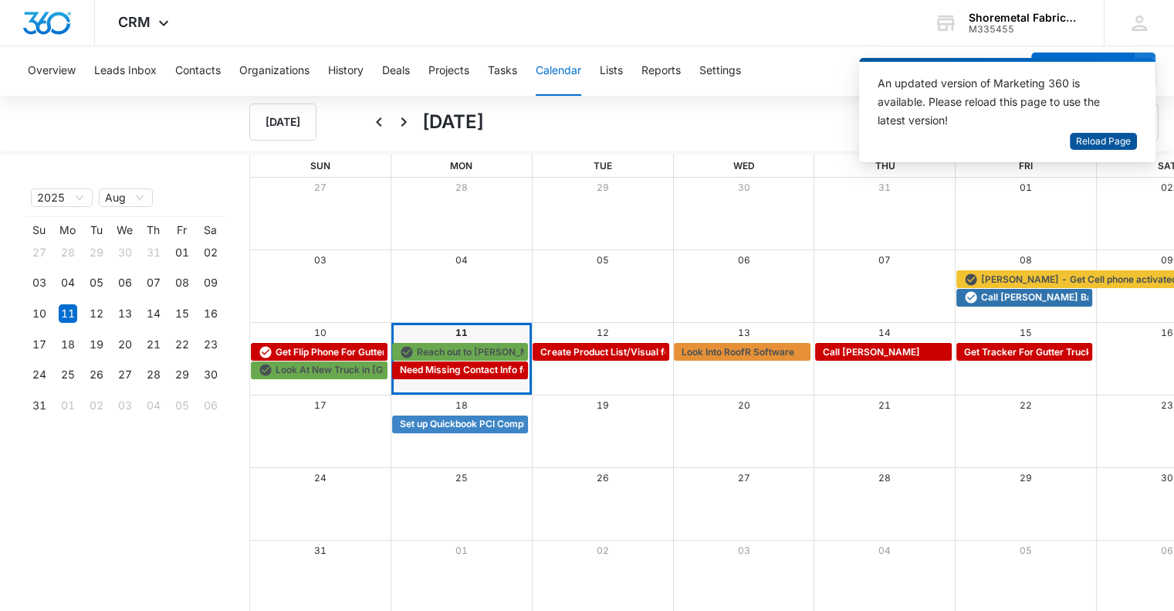
drag, startPoint x: 1124, startPoint y: 138, endPoint x: 998, endPoint y: 134, distance: 125.9
click at [1124, 137] on span "Reload Page" at bounding box center [1103, 141] width 55 height 15
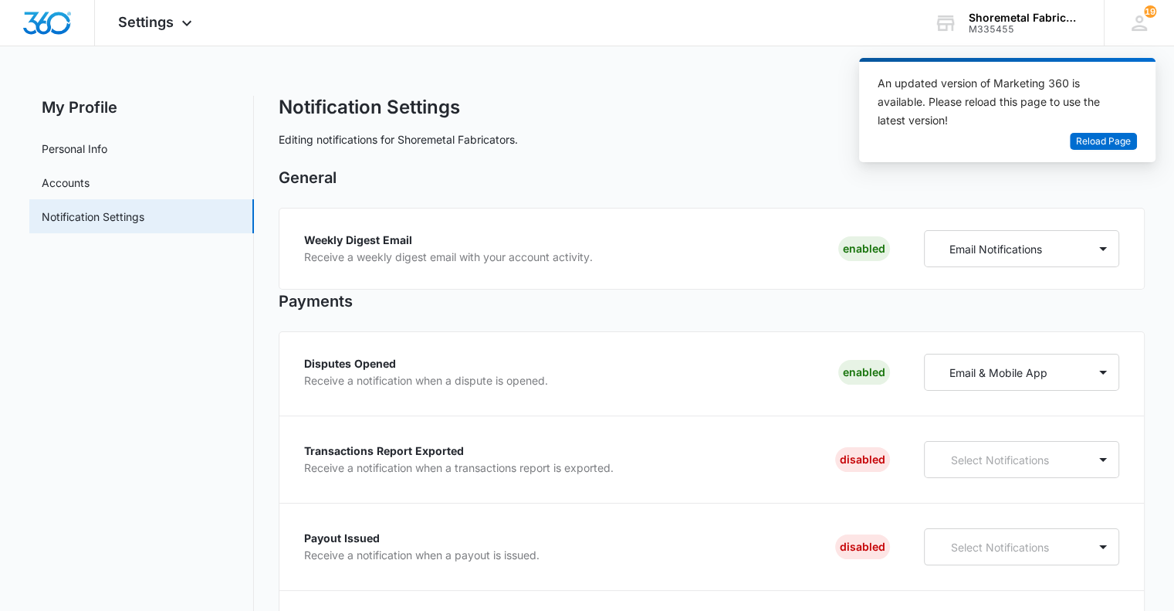
click at [1108, 138] on span "Reload Page" at bounding box center [1103, 141] width 55 height 15
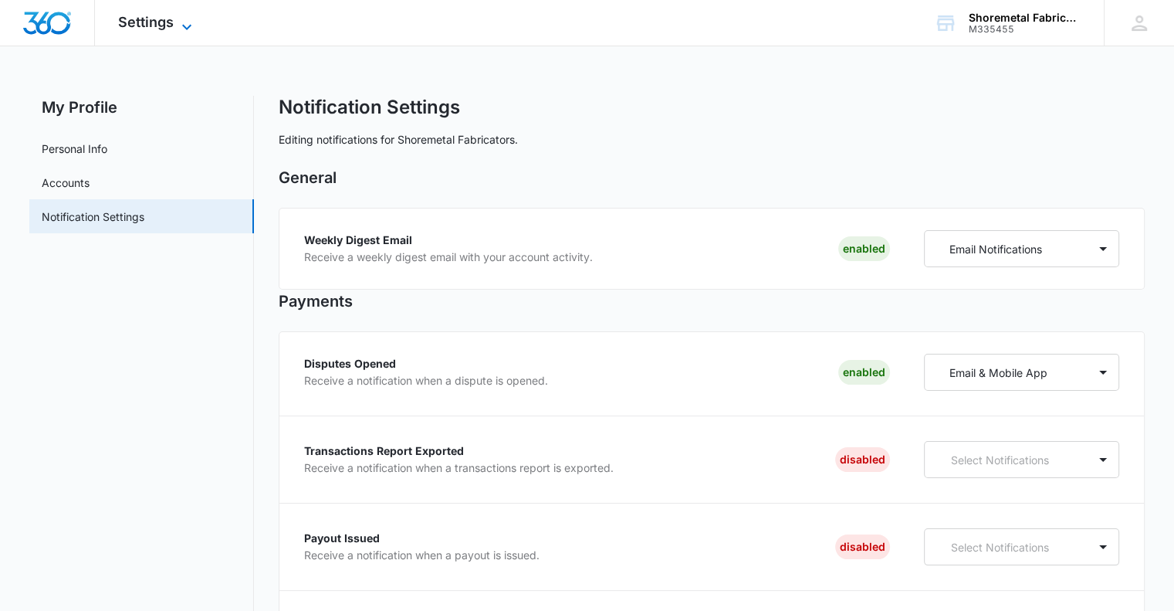
click at [169, 24] on span "Settings" at bounding box center [146, 22] width 56 height 16
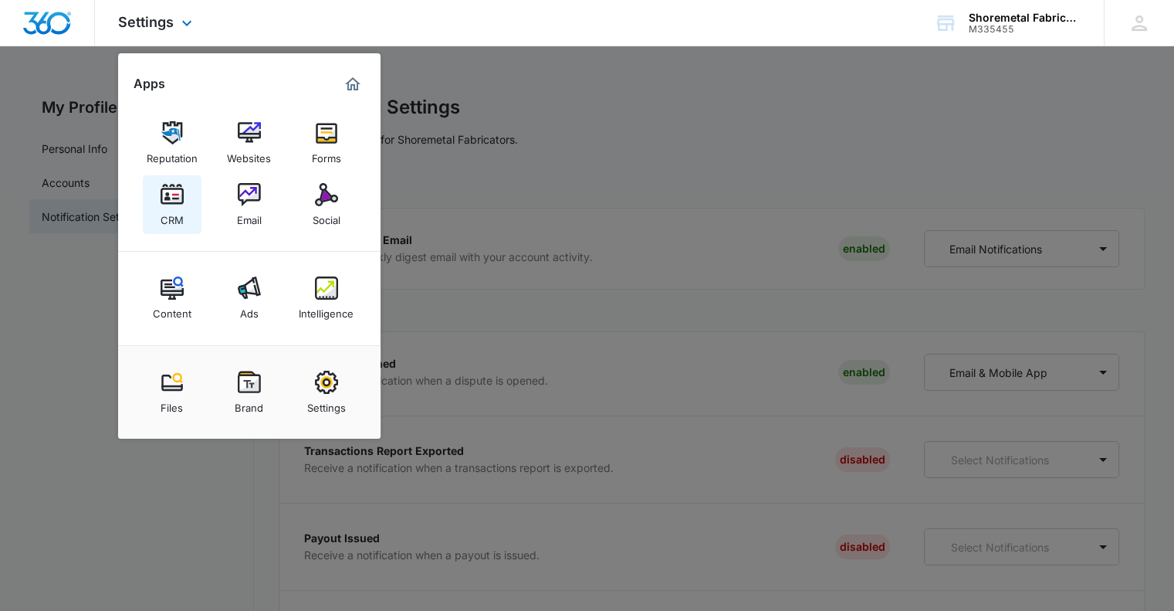
click at [193, 203] on link "CRM" at bounding box center [172, 204] width 59 height 59
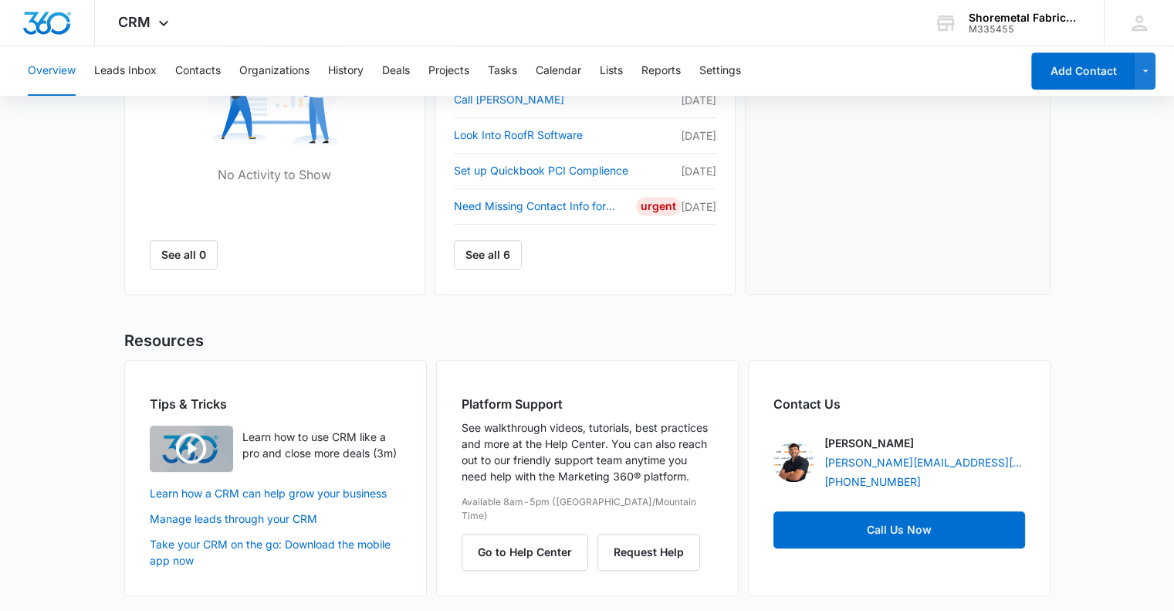
scroll to position [391, 0]
